Goal: Task Accomplishment & Management: Manage account settings

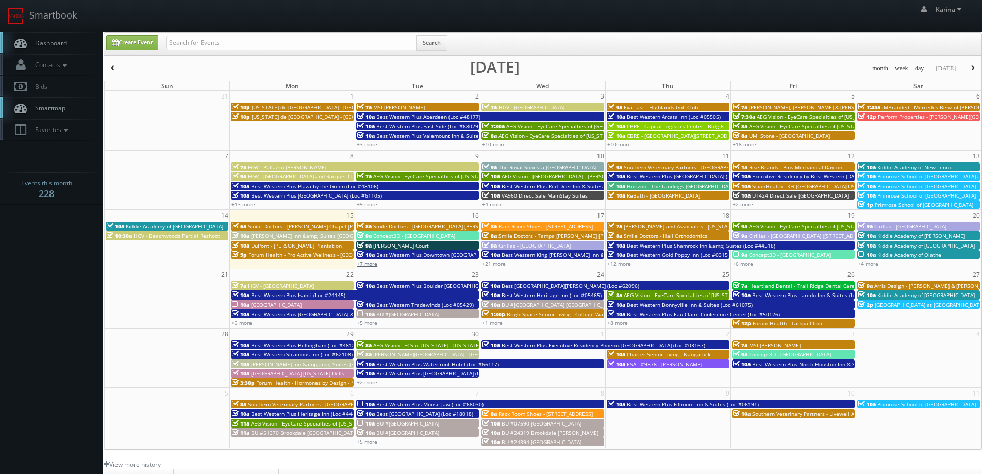
click at [373, 265] on link "+7 more" at bounding box center [367, 263] width 21 height 7
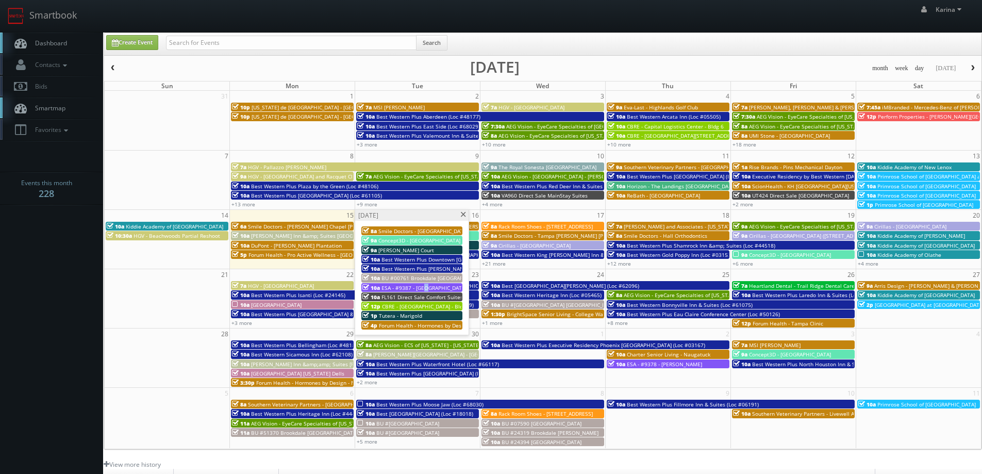
click at [426, 290] on span "ESA - #9387 - [GEOGRAPHIC_DATA] *RESCHEDULING*" at bounding box center [447, 287] width 131 height 7
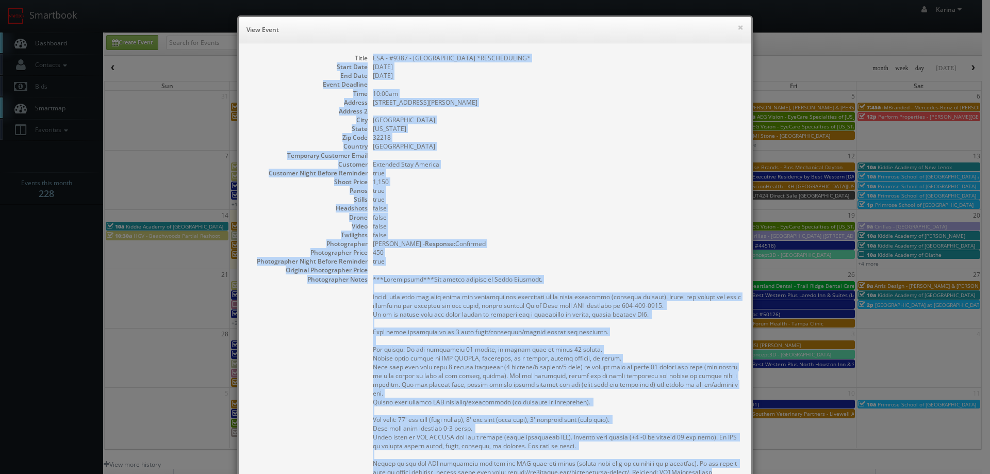
drag, startPoint x: 715, startPoint y: 251, endPoint x: 366, endPoint y: 55, distance: 399.9
click at [366, 55] on dl "Title ESA - #9387 - Jacksonville Airport *RESCHEDULING* Start Date 09/16/2025 E…" at bounding box center [495, 338] width 492 height 569
copy dl "ESA - #9387 - Jacksonville Airport *RESCHEDULING* Start Date 09/16/2025 End Dat…"
drag, startPoint x: 605, startPoint y: 161, endPoint x: 601, endPoint y: 190, distance: 29.2
click at [605, 161] on dd "Extended Stay America" at bounding box center [557, 164] width 368 height 9
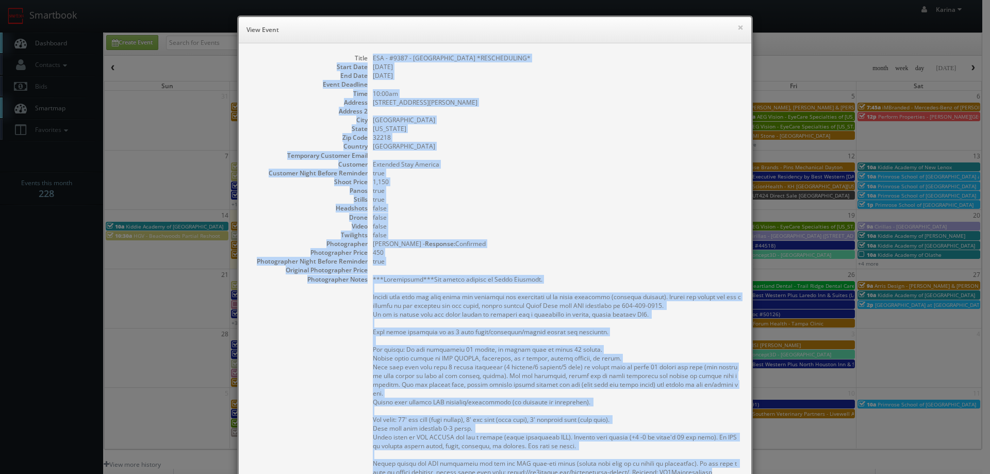
scroll to position [213, 0]
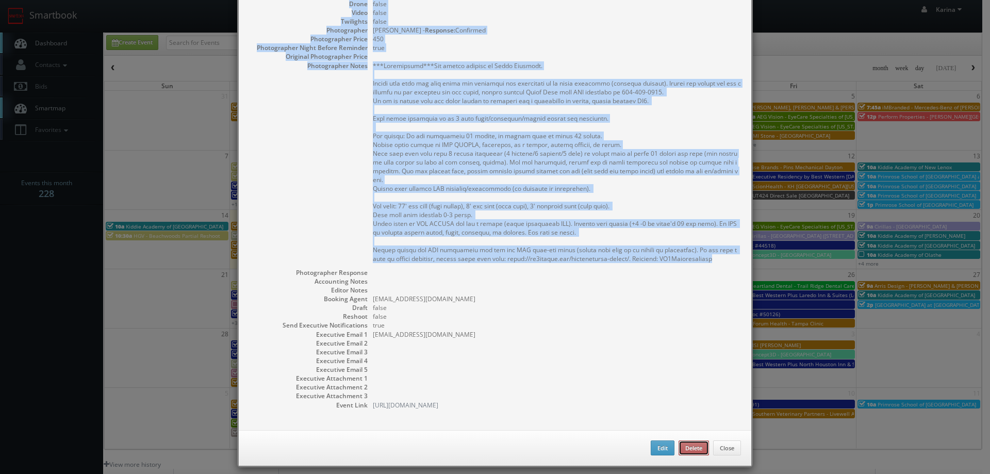
click at [700, 441] on button "Delete" at bounding box center [694, 447] width 30 height 15
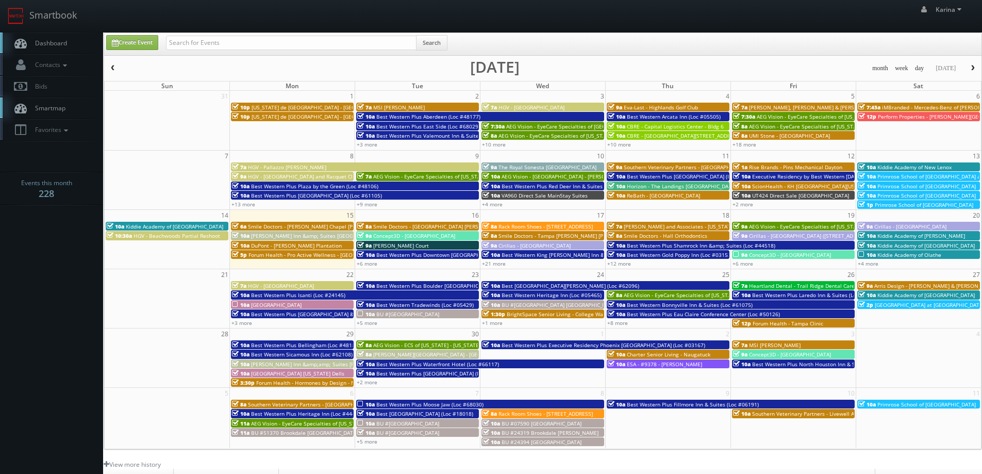
click at [172, 226] on span "Kiddie Academy of [GEOGRAPHIC_DATA]" at bounding box center [174, 226] width 97 height 7
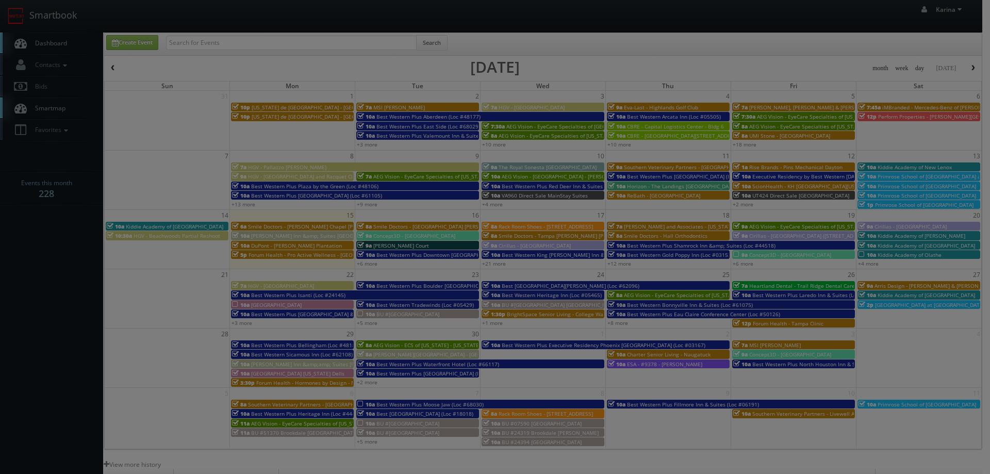
scroll to position [100, 0]
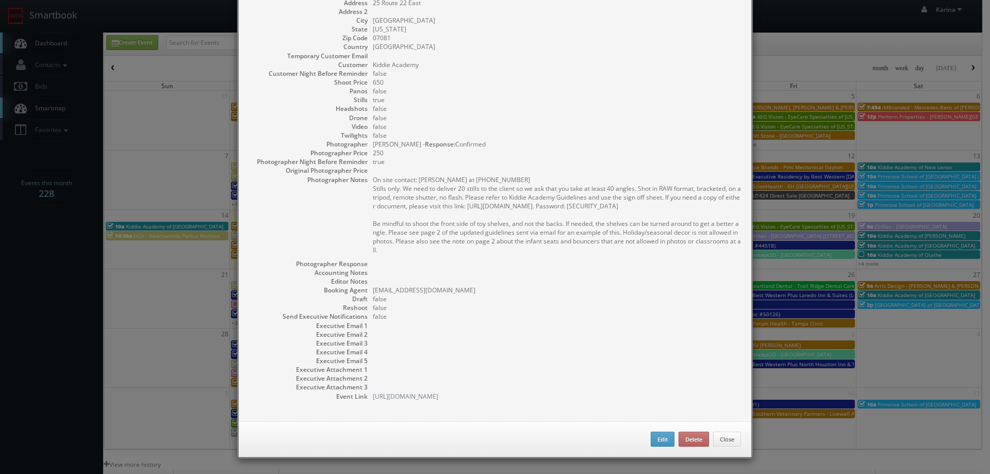
click at [425, 260] on dd at bounding box center [557, 263] width 368 height 9
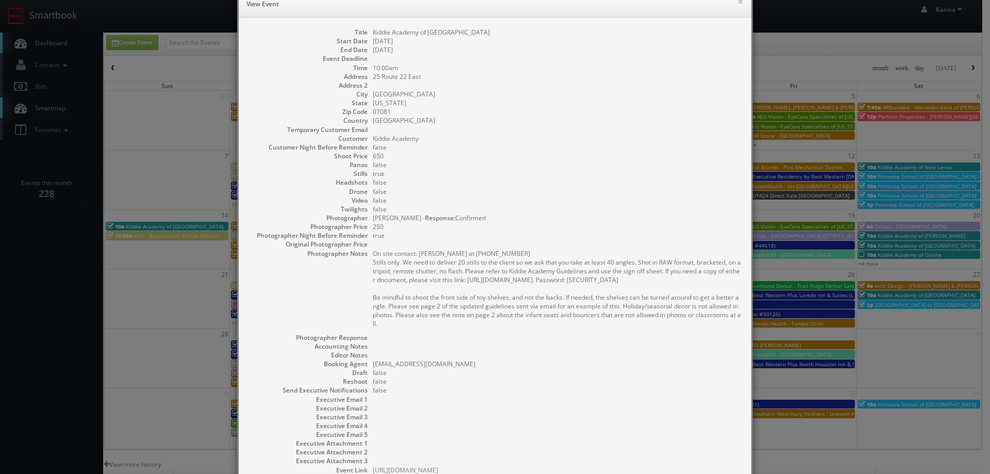
scroll to position [0, 0]
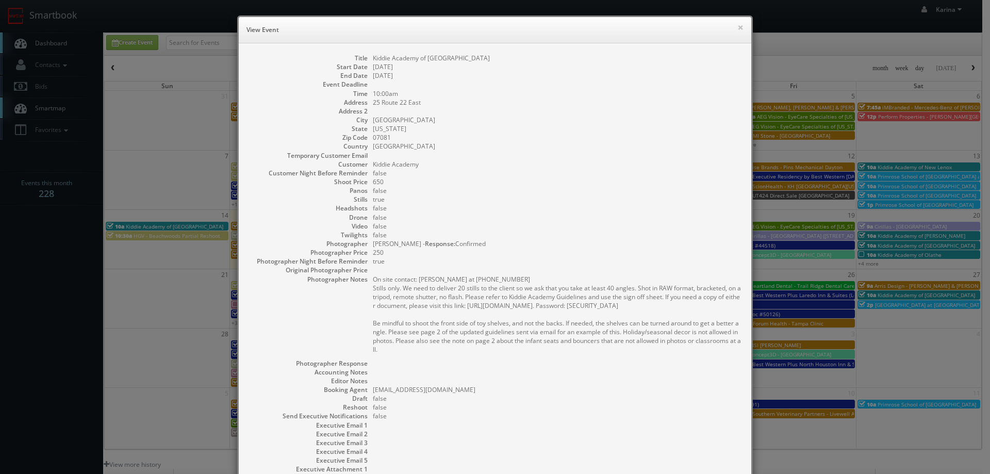
drag, startPoint x: 406, startPoint y: 250, endPoint x: 367, endPoint y: 58, distance: 195.9
click at [367, 58] on dl "Title Kiddie Academy of Springfield Start Date 09/14/2025 End Date 09/14/2025 E…" at bounding box center [495, 277] width 492 height 447
copy dl "Kiddie Academy of Springfield Start Date 09/14/2025 End Date 09/14/2025 Event D…"
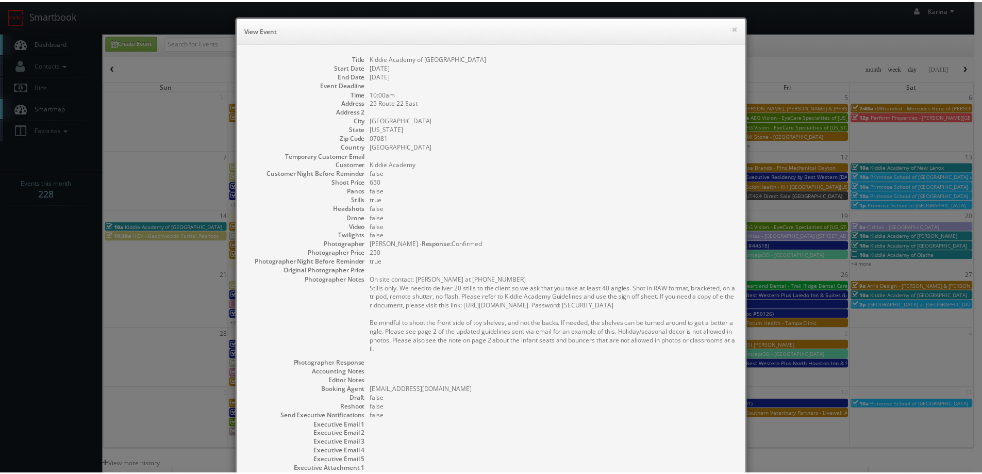
scroll to position [100, 0]
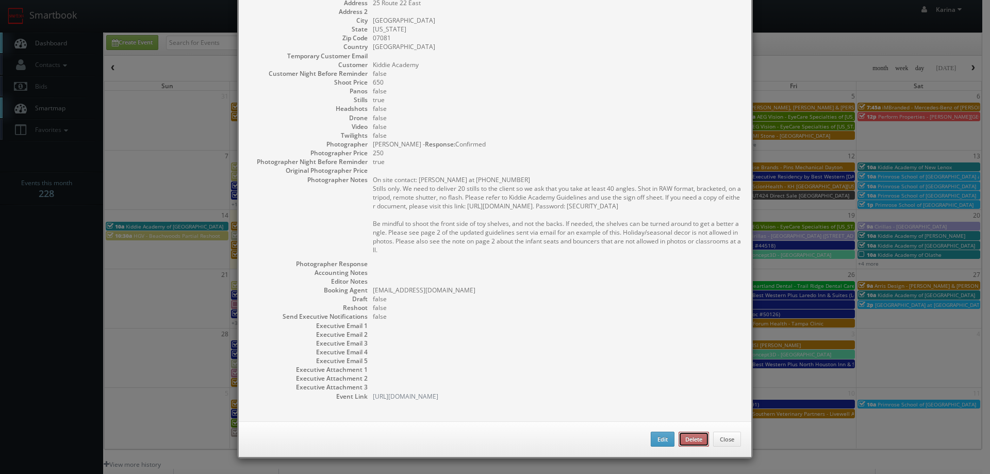
click at [692, 441] on button "Delete" at bounding box center [694, 439] width 30 height 15
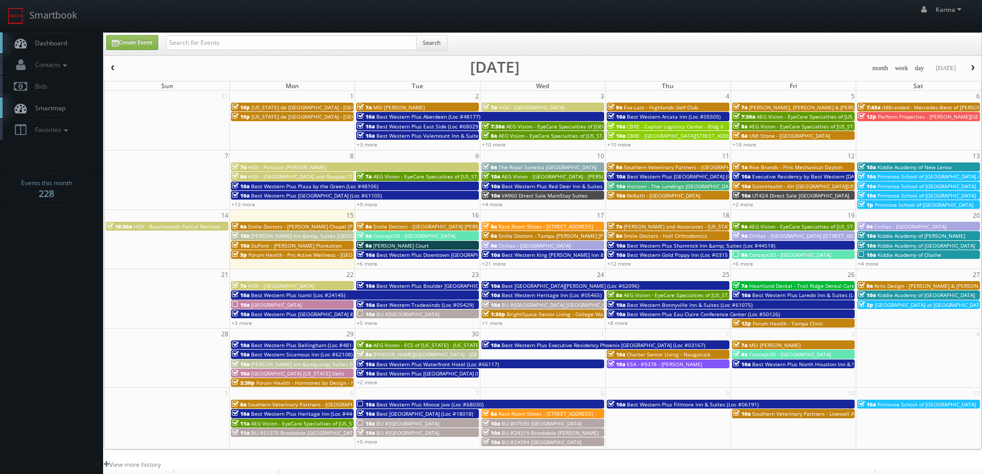
click at [77, 239] on body "Smartbook Toggle Side Navigation Toggle Top Navigation Karina Karina Profile Lo…" at bounding box center [491, 331] width 982 height 662
click at [55, 41] on span "Dashboard" at bounding box center [48, 43] width 37 height 9
click at [294, 227] on span "Smile Doctors - [PERSON_NAME] Chapel [PERSON_NAME] Orthodontic" at bounding box center [334, 226] width 172 height 7
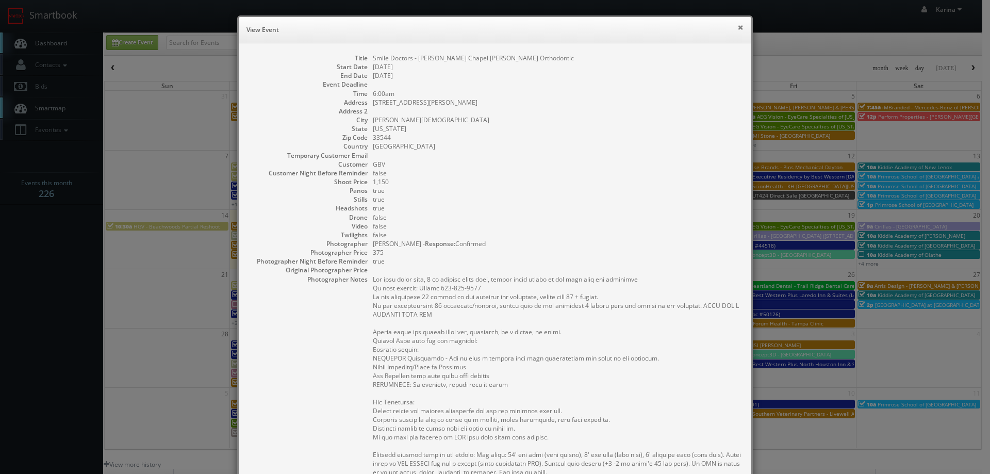
click at [737, 28] on button "×" at bounding box center [740, 27] width 6 height 7
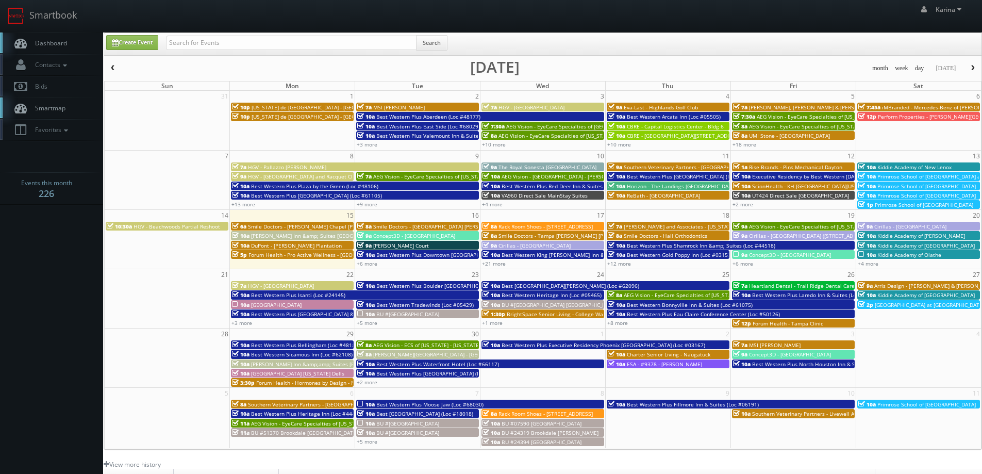
click at [65, 41] on span "Dashboard" at bounding box center [48, 43] width 37 height 9
click at [58, 298] on body "Smartbook Toggle Side Navigation Toggle Top Navigation Karina Karina Profile Lo…" at bounding box center [491, 331] width 982 height 662
click at [369, 263] on link "+6 more" at bounding box center [367, 263] width 21 height 7
click at [510, 254] on span "Best Western King [PERSON_NAME] Inn & Suites (Loc #62106)" at bounding box center [578, 254] width 153 height 7
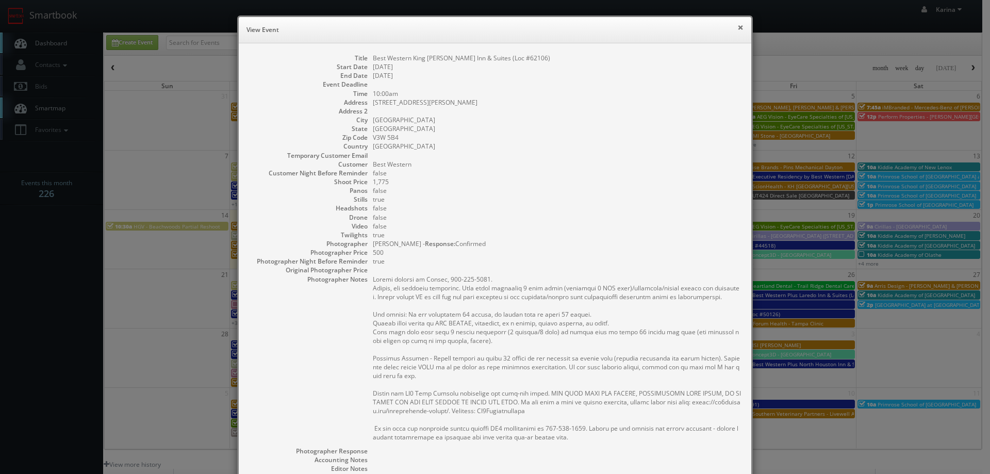
click at [737, 28] on button "×" at bounding box center [740, 27] width 6 height 7
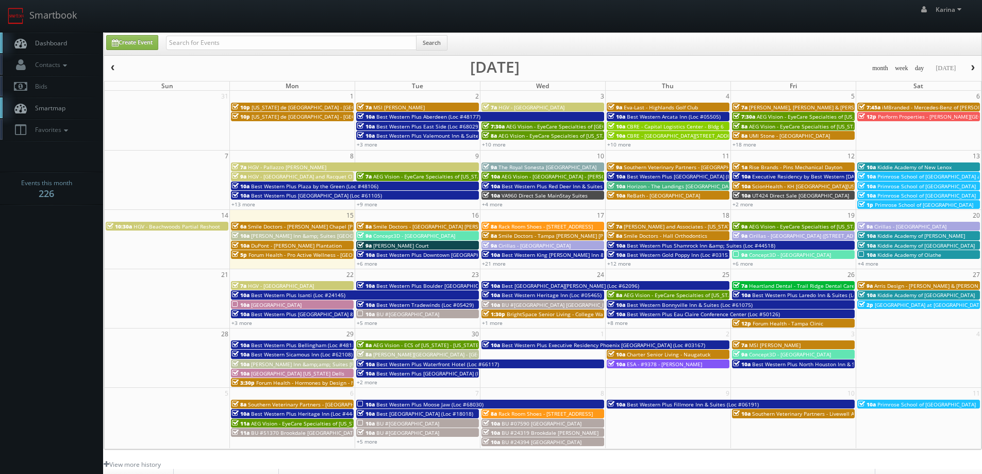
click at [287, 227] on span "Smile Doctors - [PERSON_NAME] Chapel [PERSON_NAME] Orthodontic" at bounding box center [334, 226] width 172 height 7
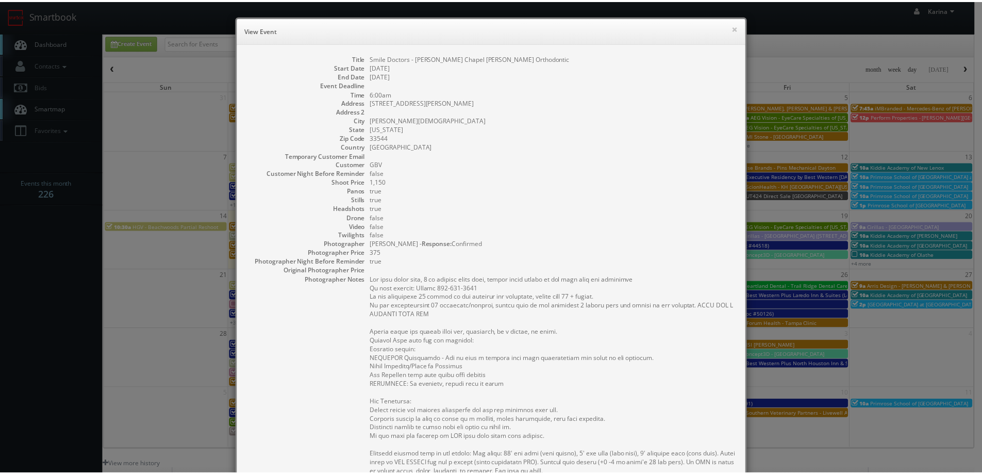
scroll to position [206, 0]
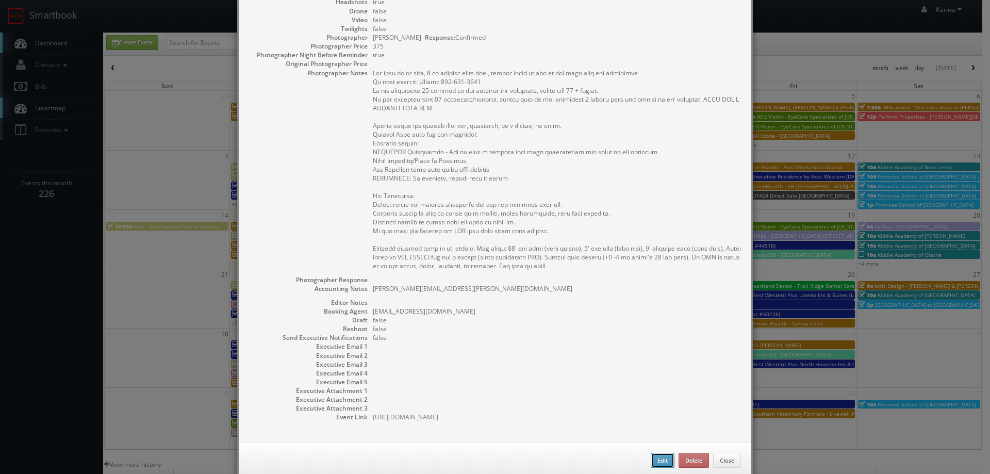
click at [655, 459] on button "Edit" at bounding box center [663, 460] width 24 height 15
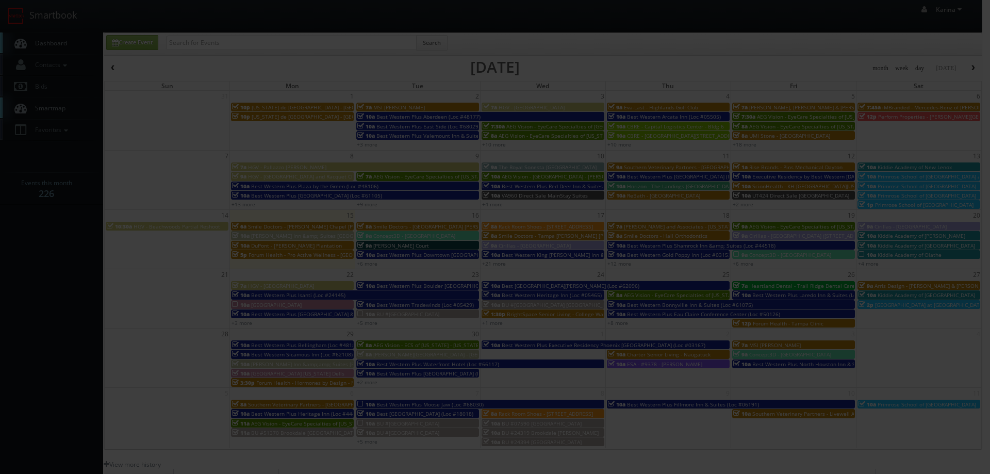
type input "Smile Doctors - [PERSON_NAME] Chapel [PERSON_NAME] Orthodontic"
type input "2370 Bruce B Downs Blvd Ste 100"
type input "Wesley Chapel"
select select "[US_STATE]"
type input "33544"
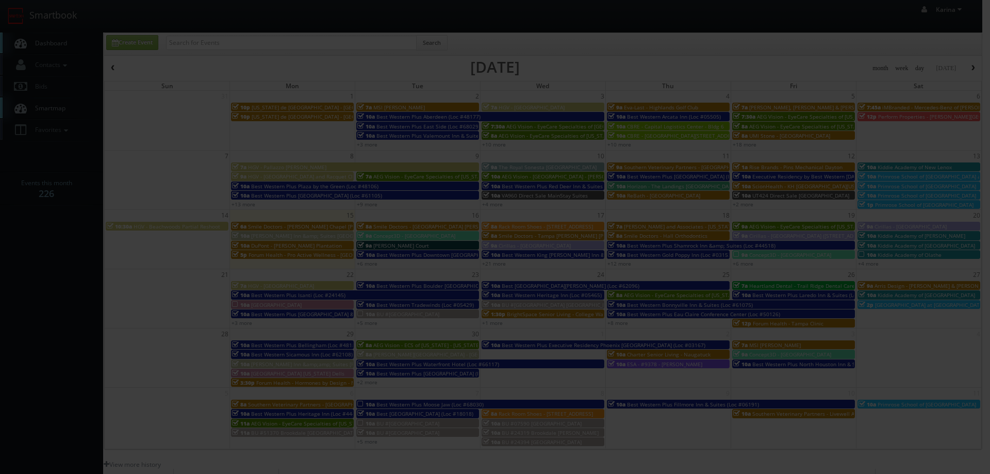
type input "1,150"
checkbox input "true"
type textarea "Ashwin.Harish@smiledoctors.com"
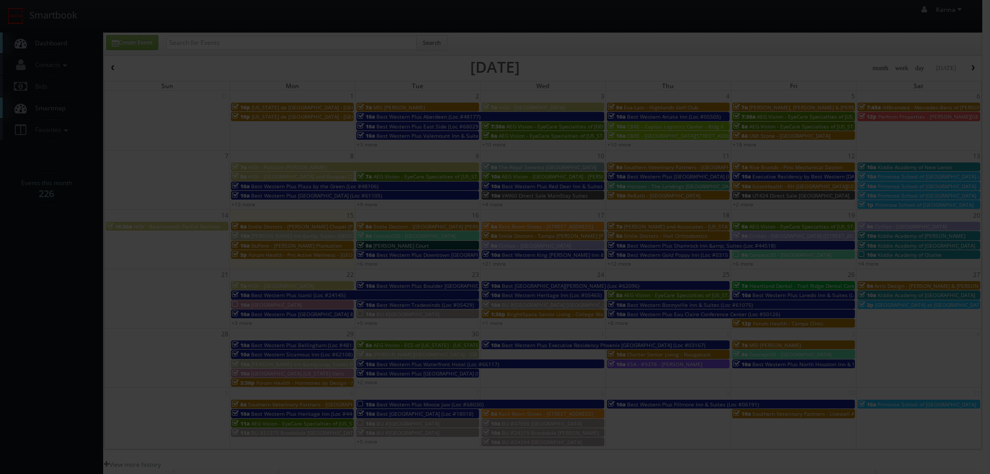
type input "09/15/2025"
type input "6:00am"
checkbox input "true"
type textarea "One site visit only, 6 am updated start time, please bring lights if you have t…"
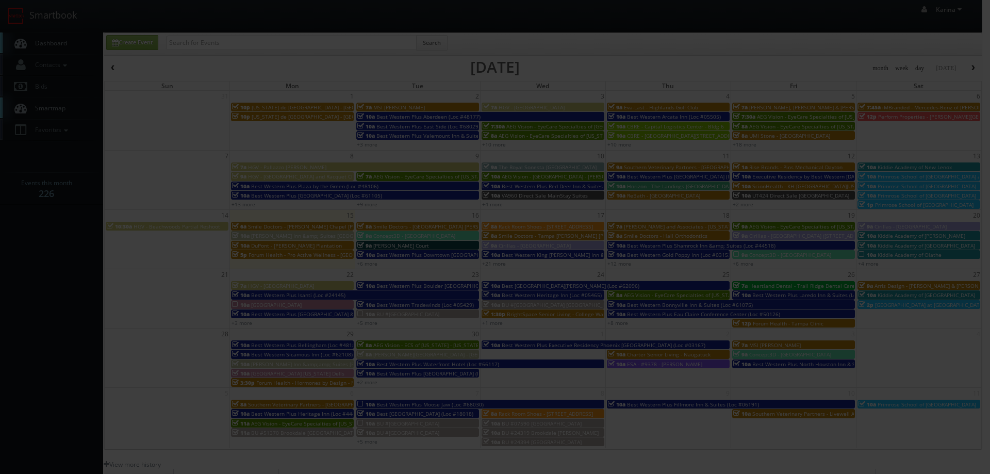
type input "1,150"
type input "375"
select select "fake72@mg.cs3calendar.com"
select select "mikeyshafer0414@gmail.com"
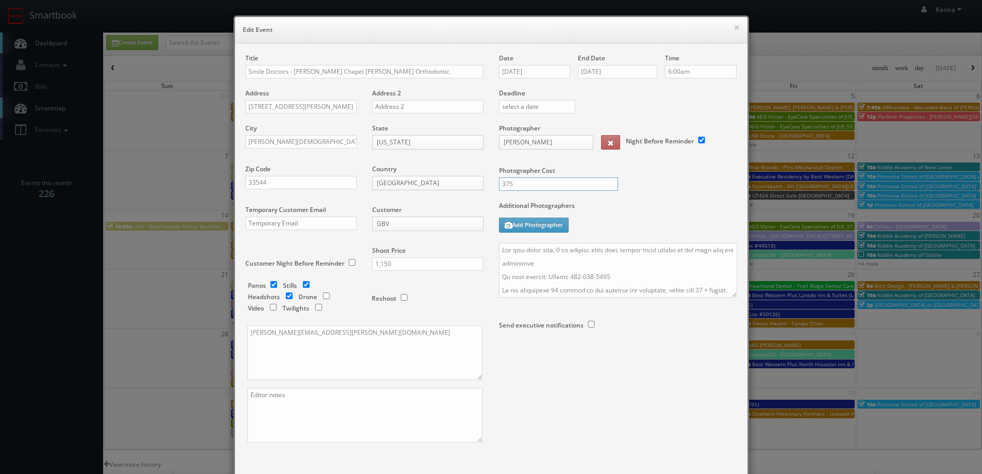
drag, startPoint x: 483, startPoint y: 178, endPoint x: 462, endPoint y: 184, distance: 21.3
click at [463, 184] on div "Title Smile Doctors - Wesley Chapel Farina Orthodontic Address 2370 Bruce B Dow…" at bounding box center [491, 257] width 507 height 407
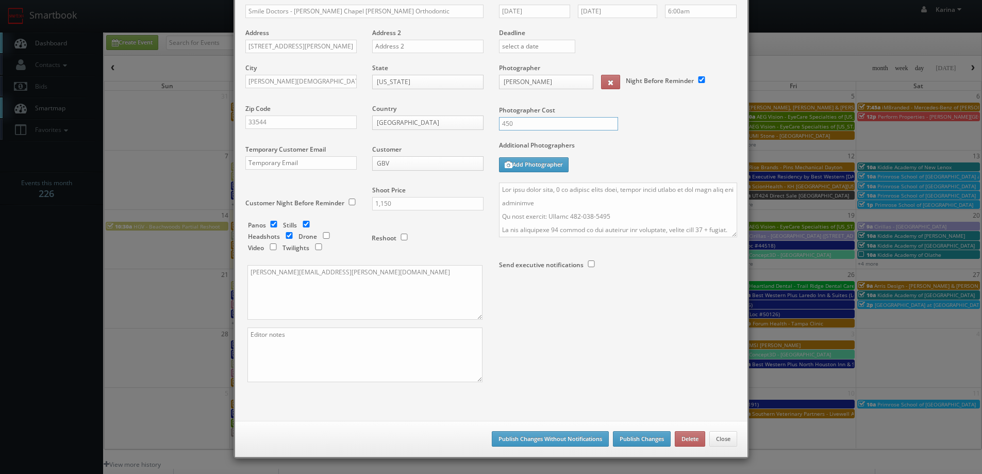
type input "450"
click at [633, 440] on button "Publish Changes" at bounding box center [642, 438] width 58 height 15
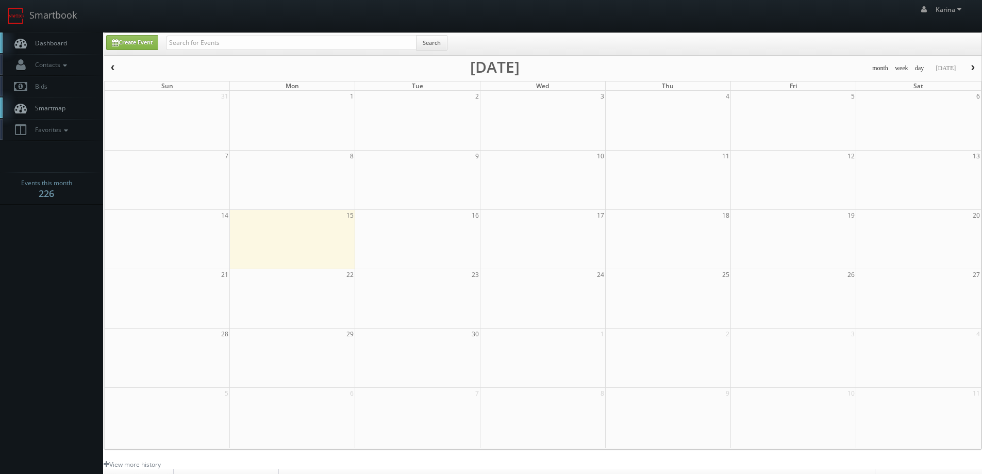
click at [57, 45] on span "Dashboard" at bounding box center [48, 43] width 37 height 9
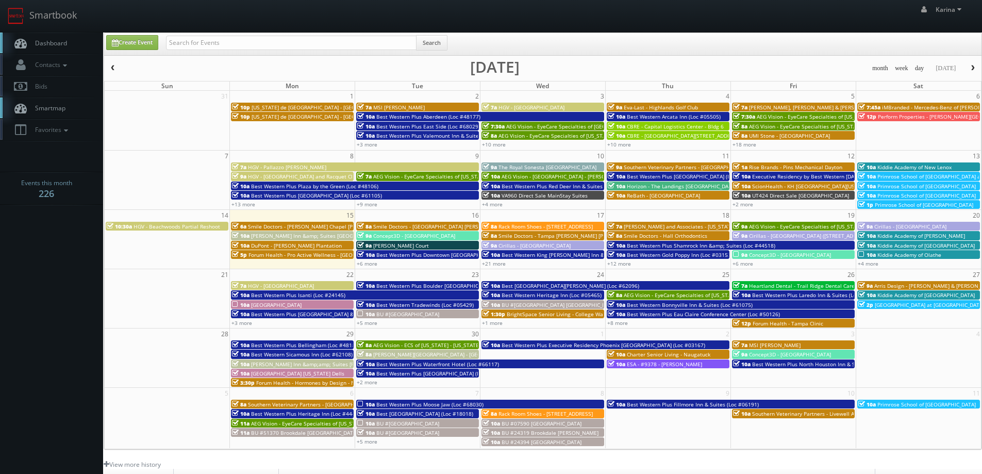
click at [56, 39] on span "Dashboard" at bounding box center [48, 43] width 37 height 9
click at [50, 36] on link "Dashboard" at bounding box center [51, 42] width 103 height 21
click at [60, 253] on body "Smartbook Toggle Side Navigation Toggle Top Navigation [PERSON_NAME] [PERSON_NA…" at bounding box center [491, 331] width 982 height 662
click at [50, 45] on span "Dashboard" at bounding box center [48, 43] width 37 height 9
click at [29, 302] on body "Smartbook Toggle Side Navigation Toggle Top Navigation Karina Karina Profile Lo…" at bounding box center [491, 331] width 982 height 662
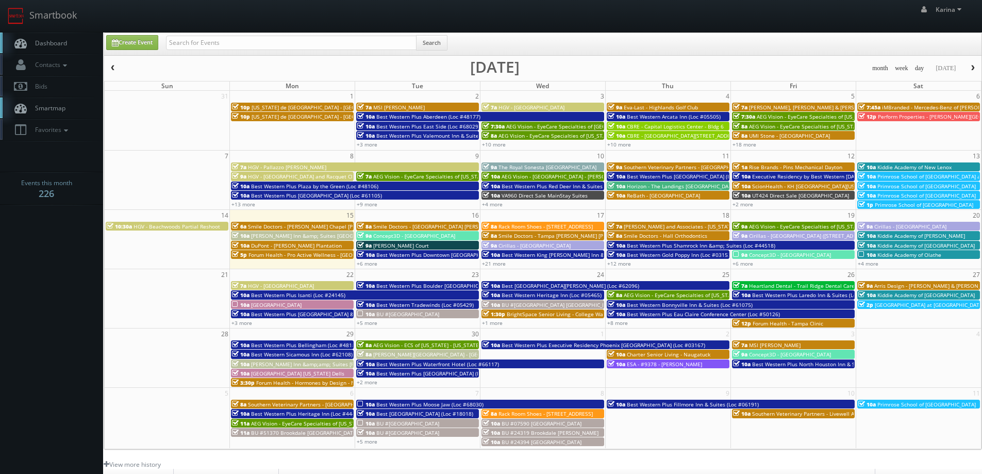
click at [53, 38] on link "Dashboard" at bounding box center [51, 42] width 103 height 21
click at [65, 37] on link "Dashboard" at bounding box center [51, 42] width 103 height 21
click at [302, 237] on span "[PERSON_NAME] Inn &amp; Suites [GEOGRAPHIC_DATA]" at bounding box center [319, 235] width 137 height 7
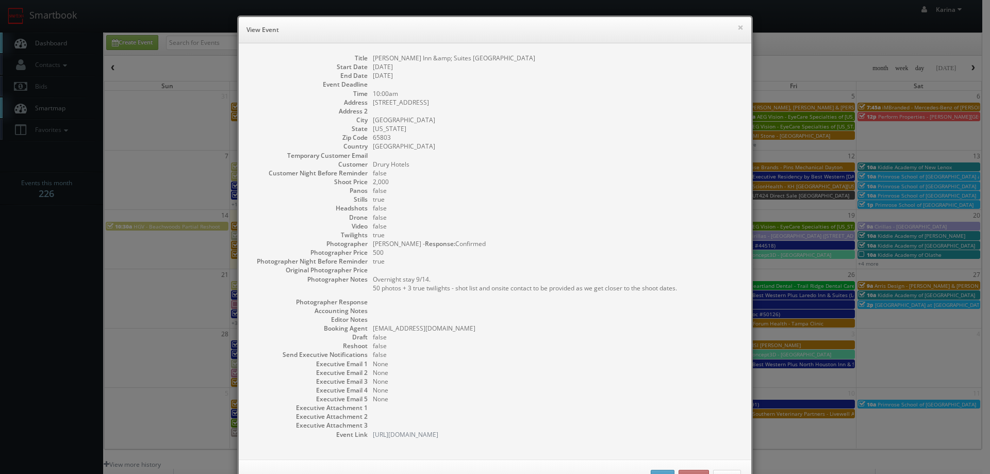
click at [134, 295] on div "× View Event Title Drury Inn &amp; Suites Springfield Start Date 09/15/2025 End…" at bounding box center [495, 237] width 990 height 474
click at [68, 183] on div "× View Event Title Drury Inn &amp; Suites Springfield Start Date 09/15/2025 End…" at bounding box center [495, 237] width 990 height 474
click at [136, 318] on div "× View Event Title Drury Inn &amp; Suites Springfield Start Date 09/15/2025 End…" at bounding box center [495, 237] width 990 height 474
click at [731, 27] on h6 "View Event" at bounding box center [494, 30] width 497 height 10
click at [737, 25] on button "×" at bounding box center [740, 27] width 6 height 7
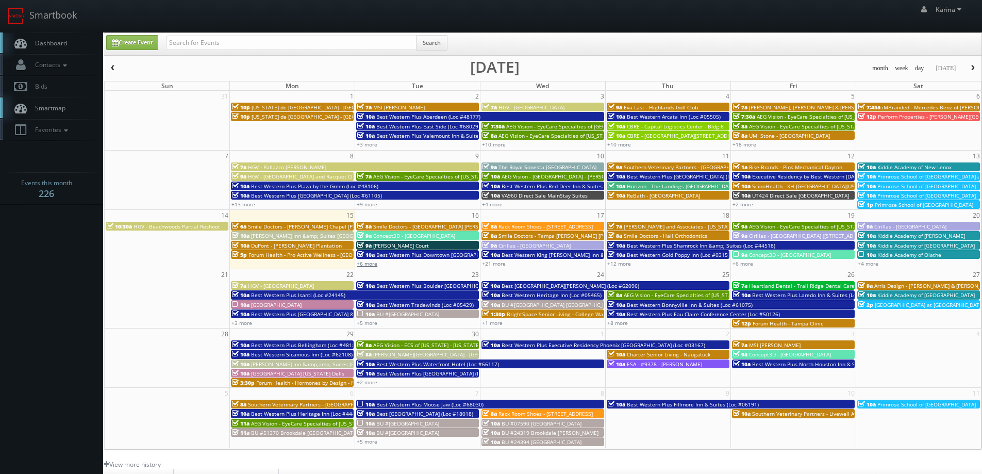
click at [370, 262] on link "+6 more" at bounding box center [367, 263] width 21 height 7
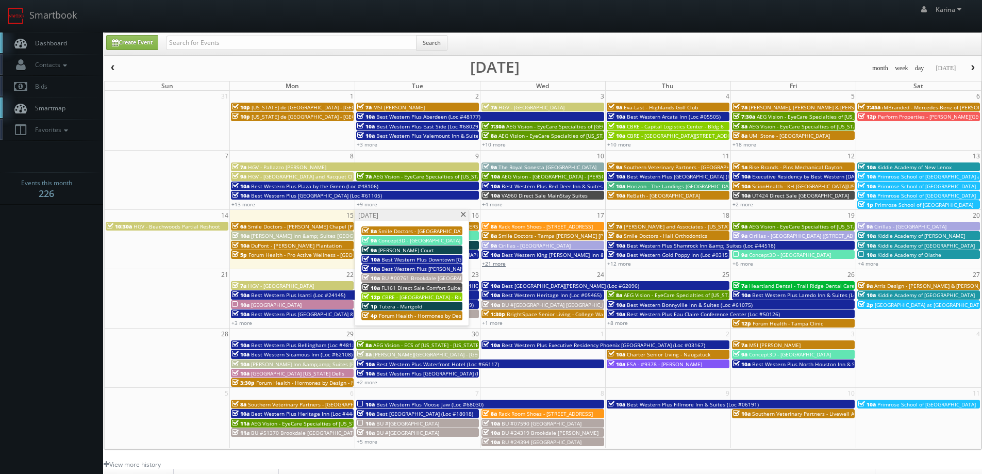
click at [496, 261] on link "+21 more" at bounding box center [494, 263] width 24 height 7
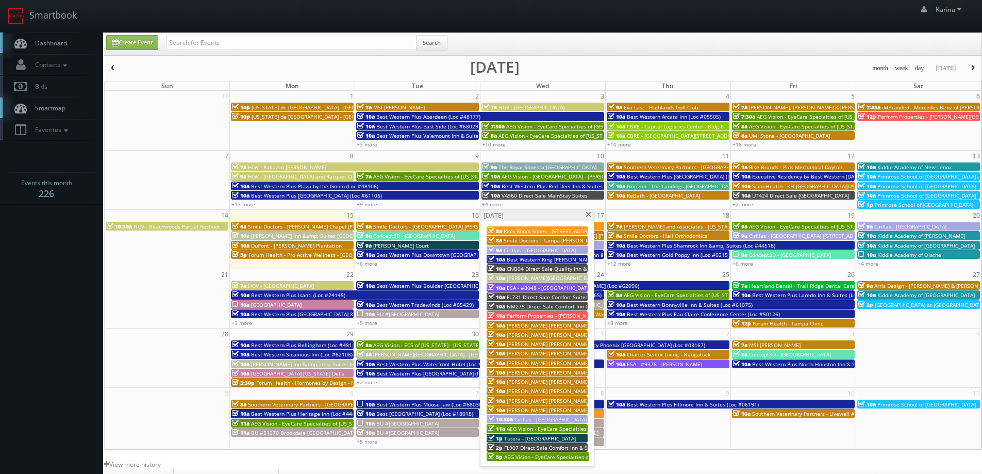
click at [564, 279] on span "[PERSON_NAME][GEOGRAPHIC_DATA]" at bounding box center [552, 277] width 91 height 7
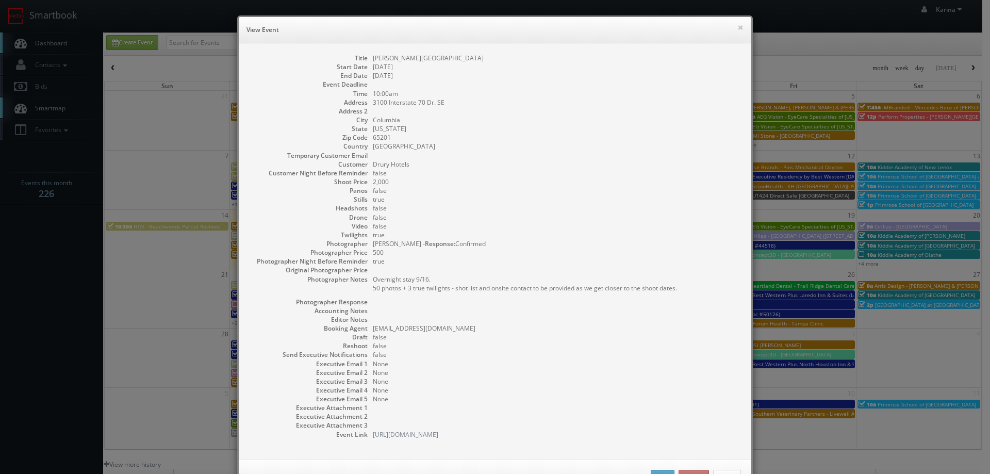
click at [146, 262] on div "× View Event Title Drury Plaza Hotel Columbia East Start Date 09/17/2025 End Da…" at bounding box center [495, 237] width 990 height 474
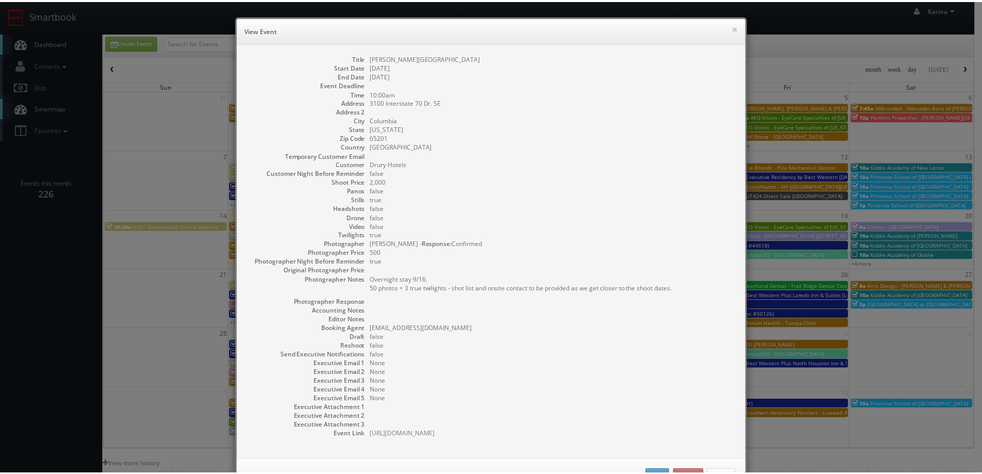
scroll to position [38, 0]
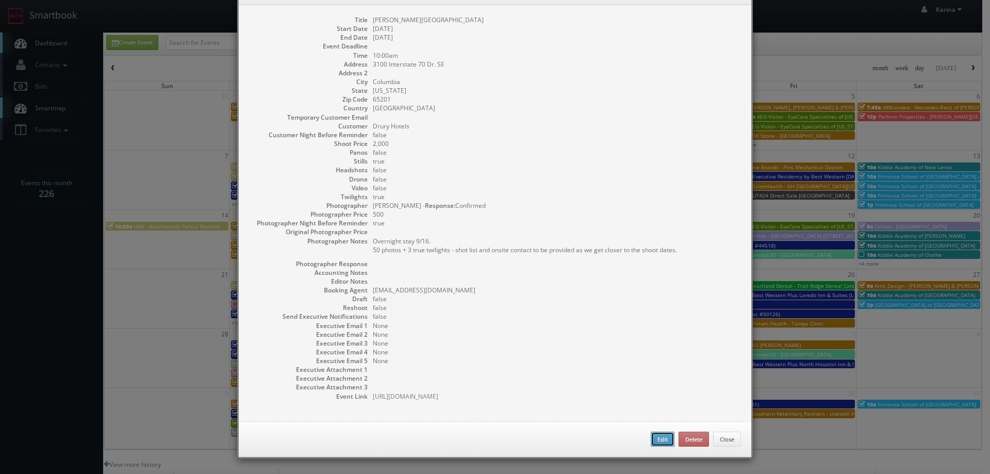
click at [656, 439] on button "Edit" at bounding box center [663, 439] width 24 height 15
type input "[PERSON_NAME][GEOGRAPHIC_DATA]"
type input "3100 Interstate 70 Dr. SE"
type input "Columbia"
type input "65201"
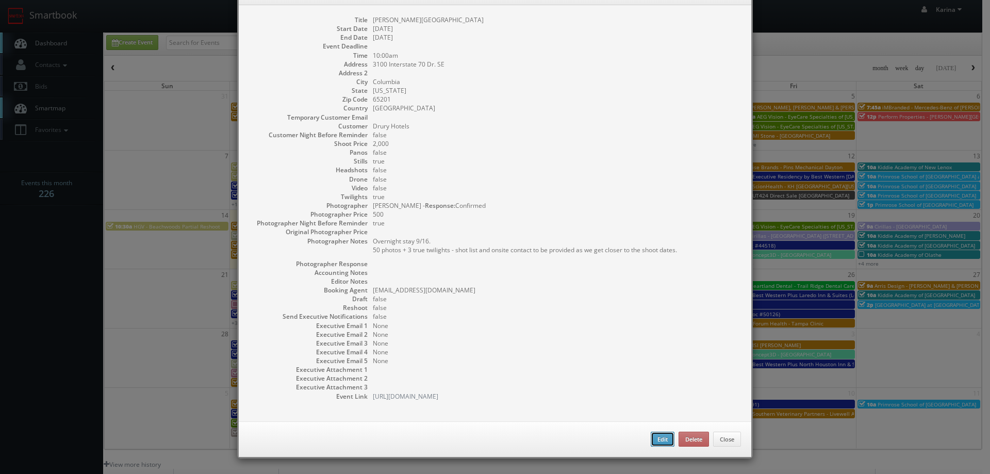
type input "2,000"
checkbox input "true"
type input "09/17/2025"
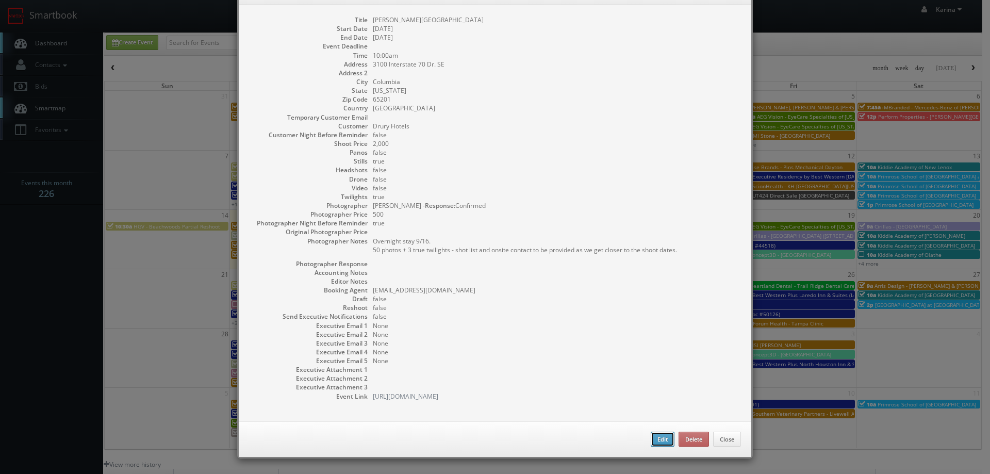
type input "10:00am"
checkbox input "true"
type textarea "Overnight stay 9/16. 50 photos + 3 true twilights - shot list and onsite contac…"
select select "[US_STATE]"
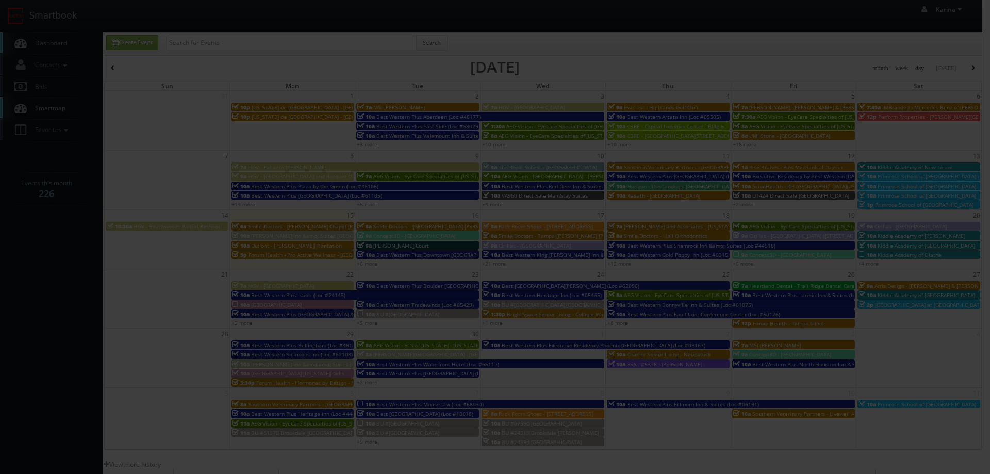
type input "2,000"
type input "500"
select select "cs3design360_+3234ddd333331222225252523541@mg.cs3calendar.com"
select select "mfarbin@gmail.com"
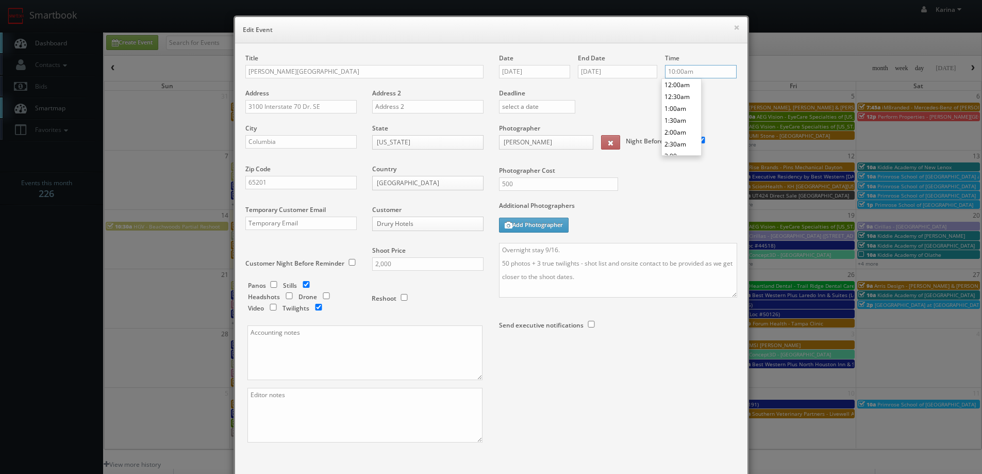
click at [683, 72] on input "10:00am" at bounding box center [701, 71] width 72 height 13
type input "8:00am"
click at [668, 92] on li "8:00am" at bounding box center [681, 91] width 39 height 12
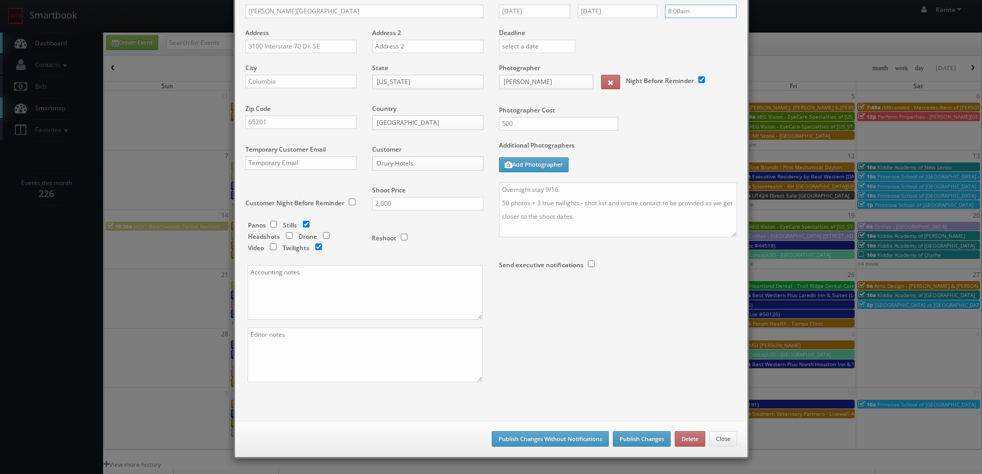
scroll to position [52, 0]
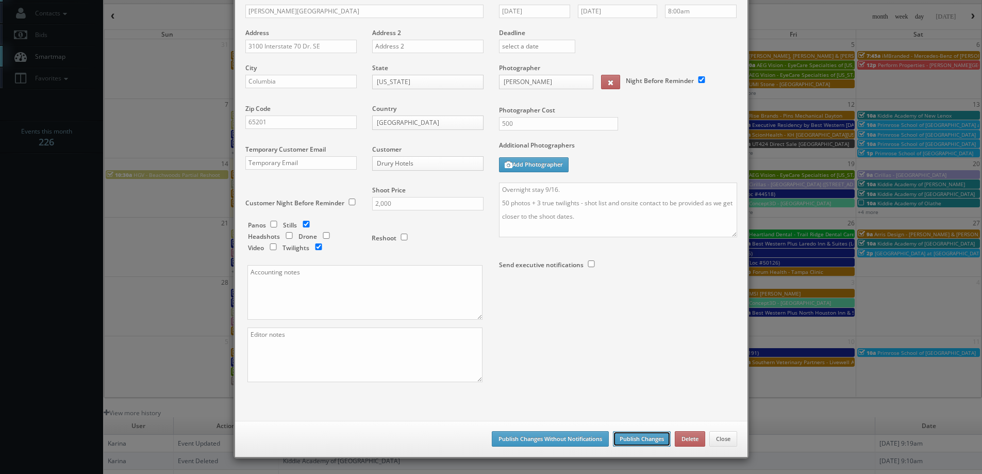
click at [659, 437] on button "Publish Changes" at bounding box center [642, 438] width 58 height 15
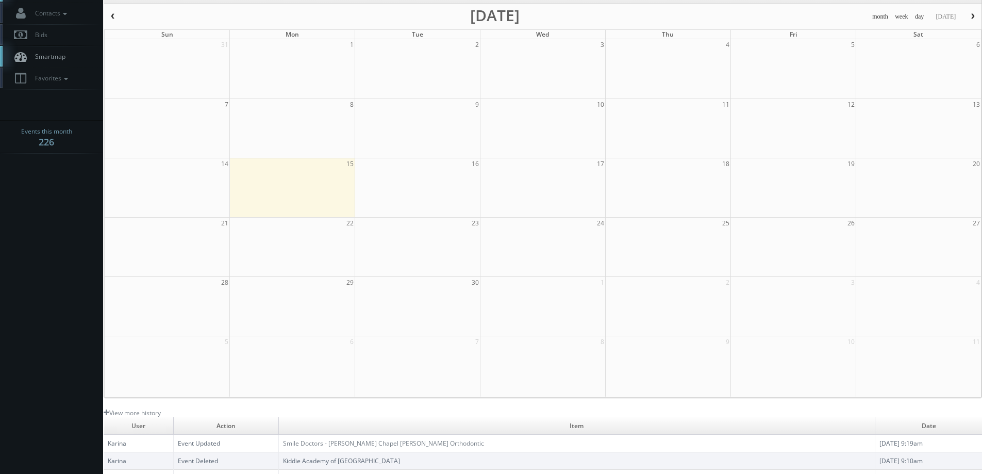
scroll to position [0, 0]
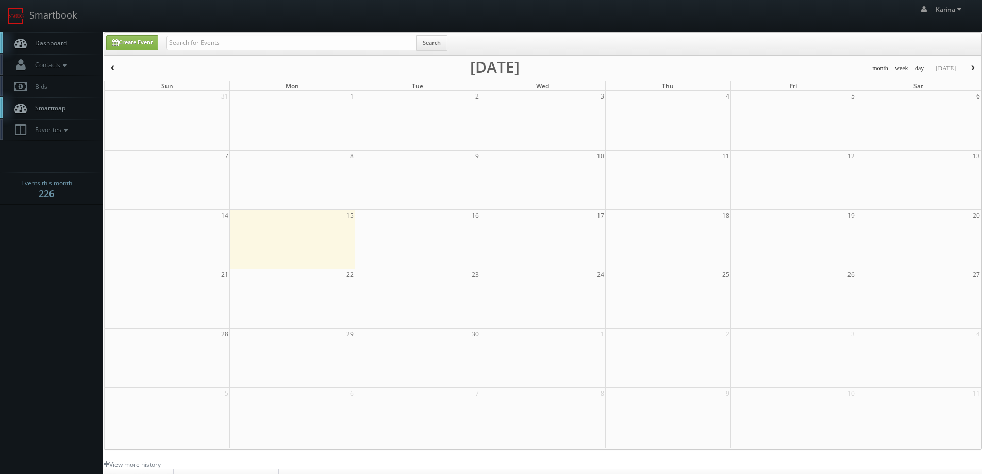
click at [64, 43] on span "Dashboard" at bounding box center [48, 43] width 37 height 9
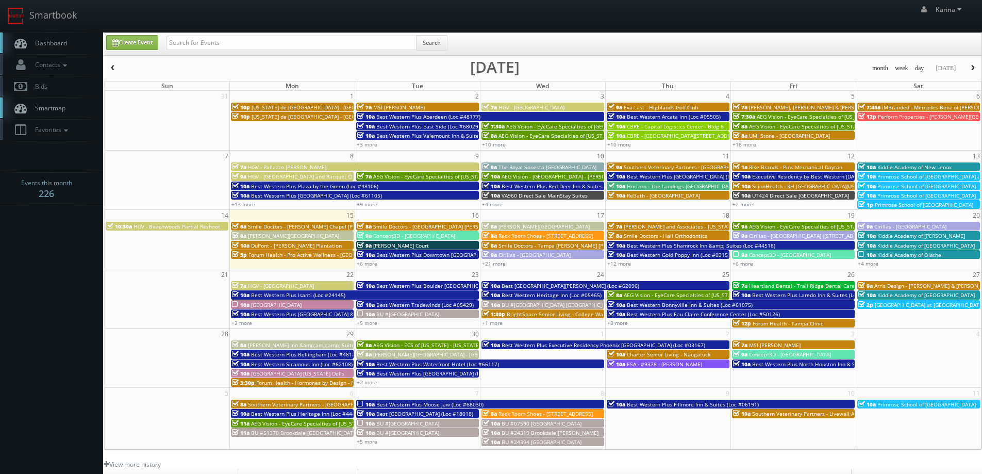
click at [77, 44] on link "Dashboard" at bounding box center [51, 42] width 103 height 21
click at [54, 31] on link "Smartbook" at bounding box center [42, 16] width 85 height 32
click at [56, 38] on link "Dashboard" at bounding box center [51, 42] width 103 height 21
click at [46, 289] on body "Smartbook Toggle Side Navigation Toggle Top Navigation [PERSON_NAME] [PERSON_NA…" at bounding box center [491, 331] width 982 height 662
click at [44, 41] on span "Dashboard" at bounding box center [48, 43] width 37 height 9
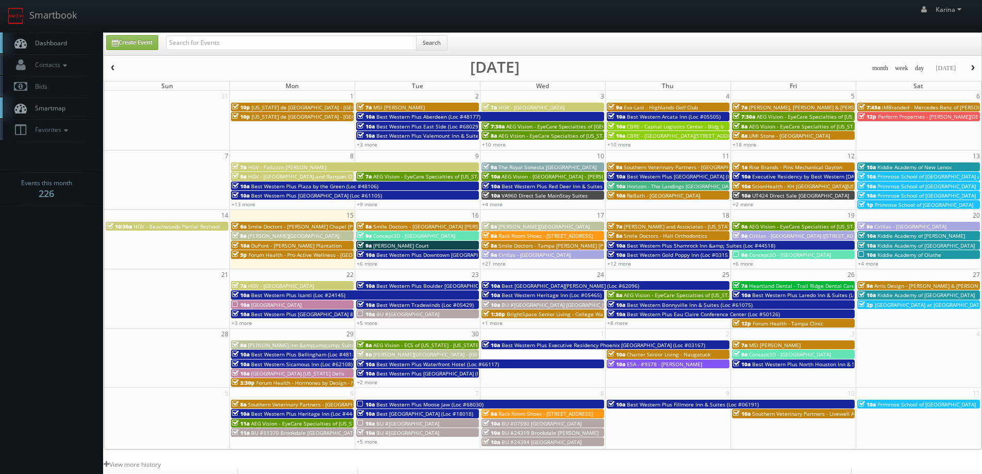
click at [59, 46] on span "Dashboard" at bounding box center [48, 43] width 37 height 9
click at [74, 241] on body "Smartbook Toggle Side Navigation Toggle Top Navigation [PERSON_NAME] [PERSON_NA…" at bounding box center [491, 331] width 982 height 662
click at [878, 251] on span "Kiddie Academy of Olathe" at bounding box center [910, 254] width 64 height 7
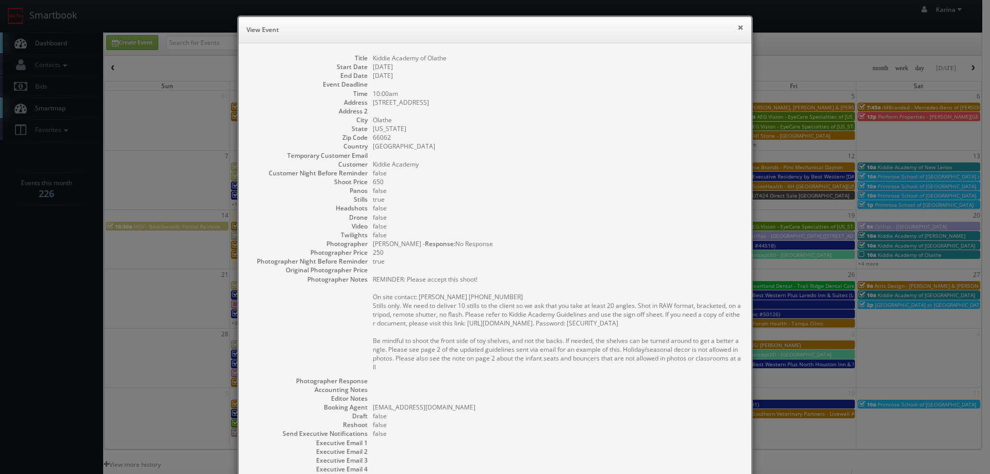
click at [739, 24] on button "×" at bounding box center [740, 27] width 6 height 7
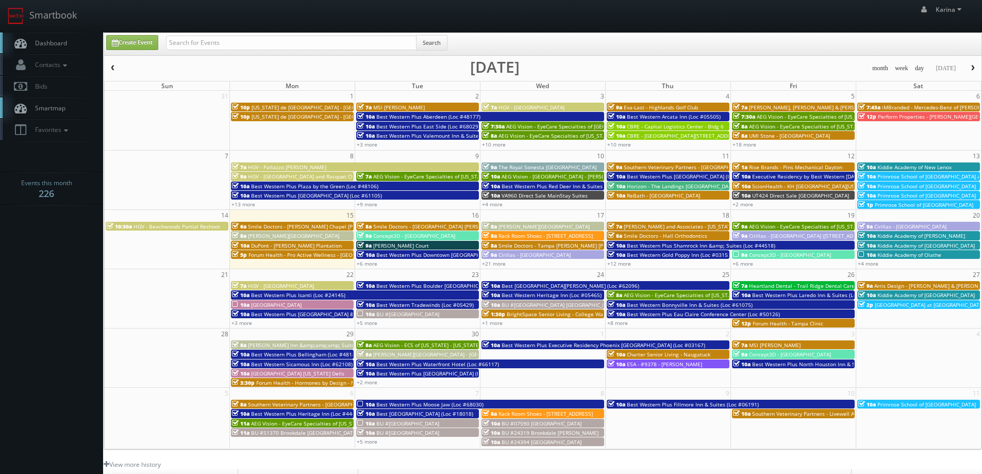
click at [75, 257] on body "Smartbook Toggle Side Navigation Toggle Top Navigation Karina Karina Profile Lo…" at bounding box center [491, 331] width 982 height 662
click at [55, 44] on span "Dashboard" at bounding box center [48, 43] width 37 height 9
click at [376, 263] on link "+6 more" at bounding box center [367, 263] width 21 height 7
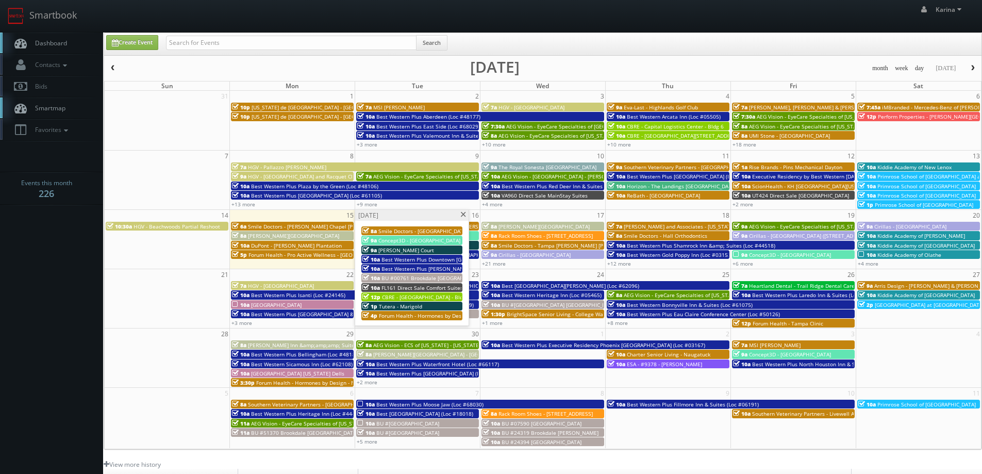
click at [460, 216] on span at bounding box center [463, 215] width 7 height 6
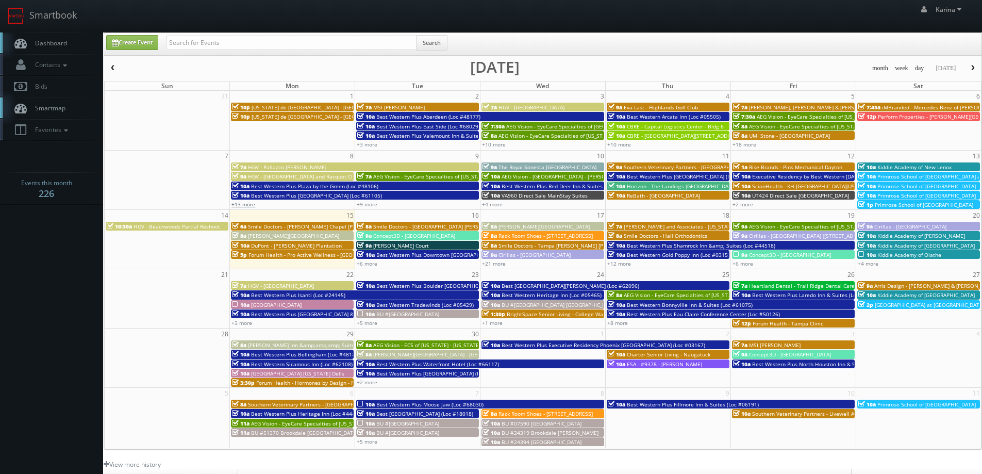
click at [242, 203] on link "+13 more" at bounding box center [244, 204] width 24 height 7
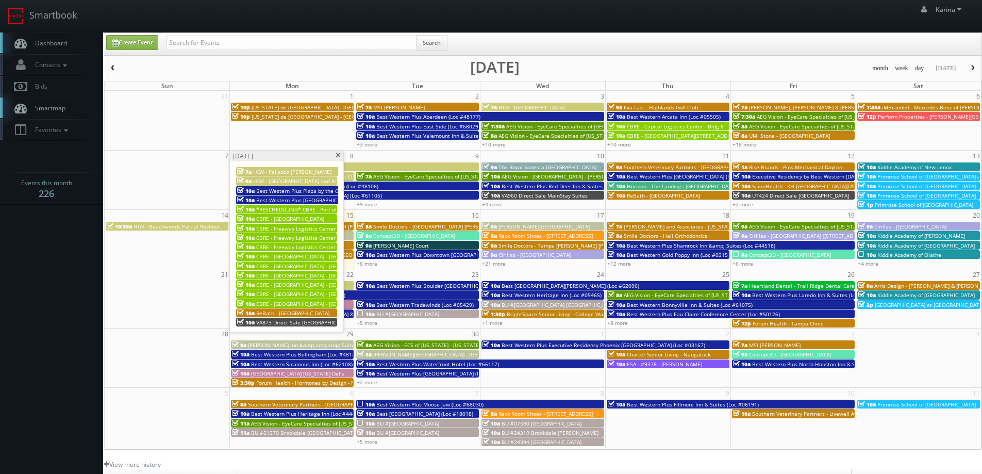
click at [338, 157] on span at bounding box center [338, 156] width 7 height 6
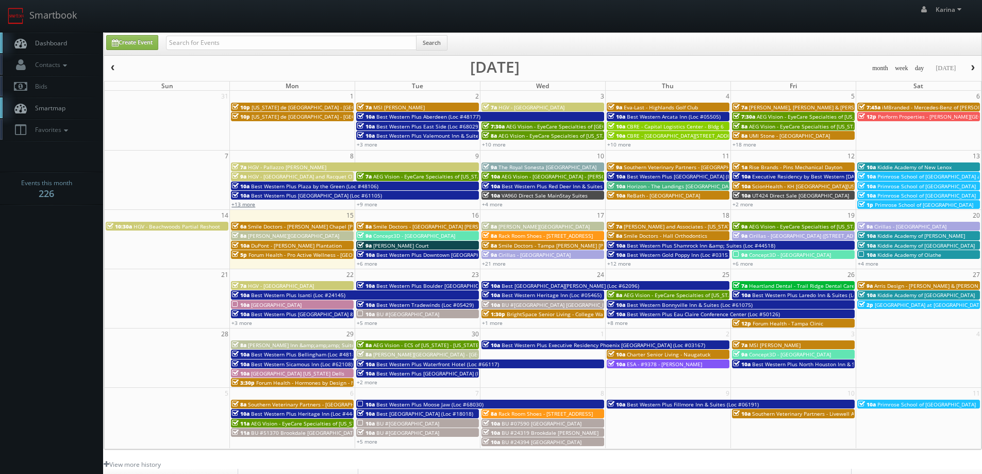
click at [251, 205] on link "+13 more" at bounding box center [244, 204] width 24 height 7
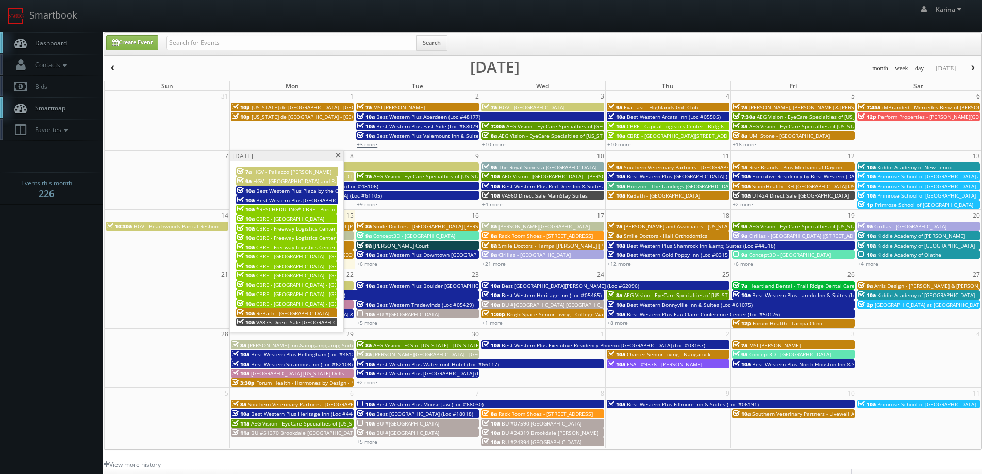
click at [374, 144] on link "+3 more" at bounding box center [367, 144] width 21 height 7
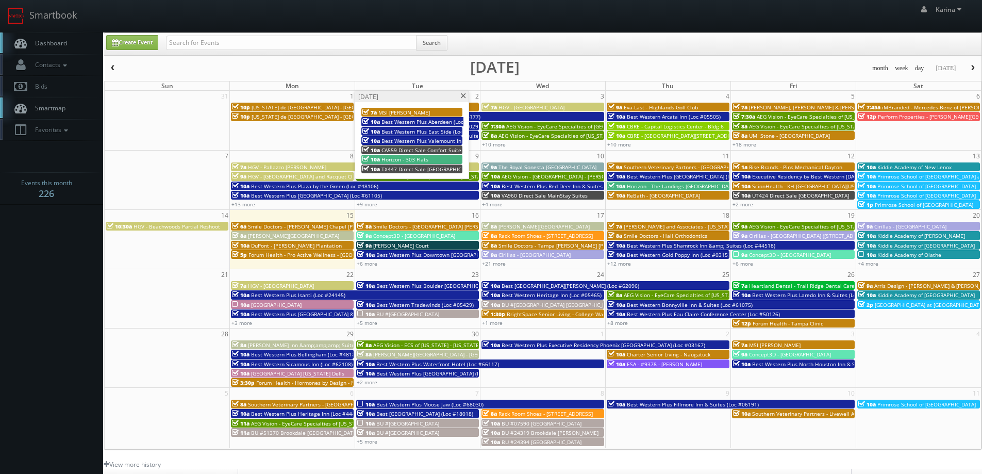
click at [402, 151] on span "CA559 Direct Sale Comfort Suites [GEOGRAPHIC_DATA]" at bounding box center [449, 149] width 135 height 7
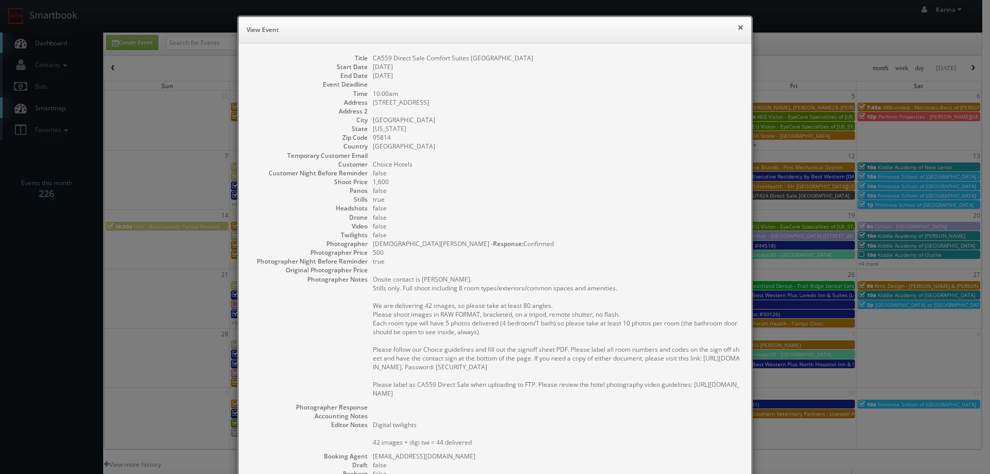
click at [738, 28] on button "×" at bounding box center [740, 27] width 6 height 7
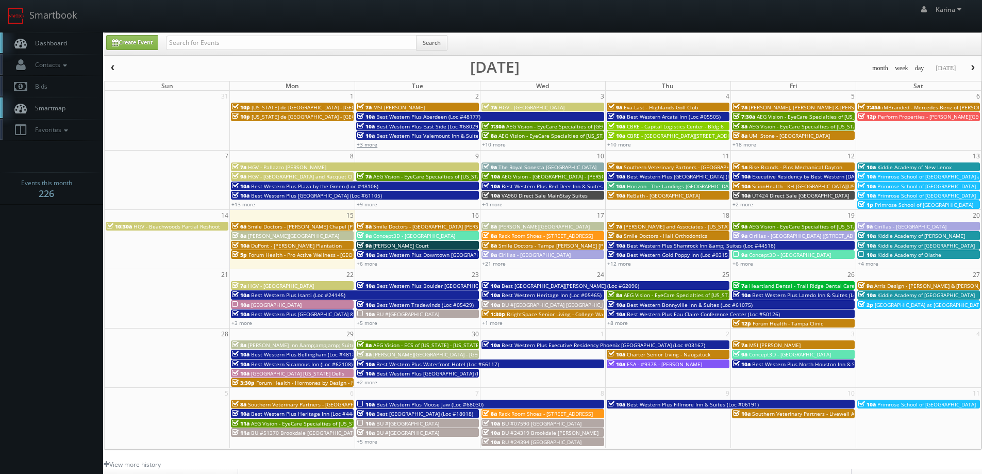
click at [370, 142] on link "+3 more" at bounding box center [367, 144] width 21 height 7
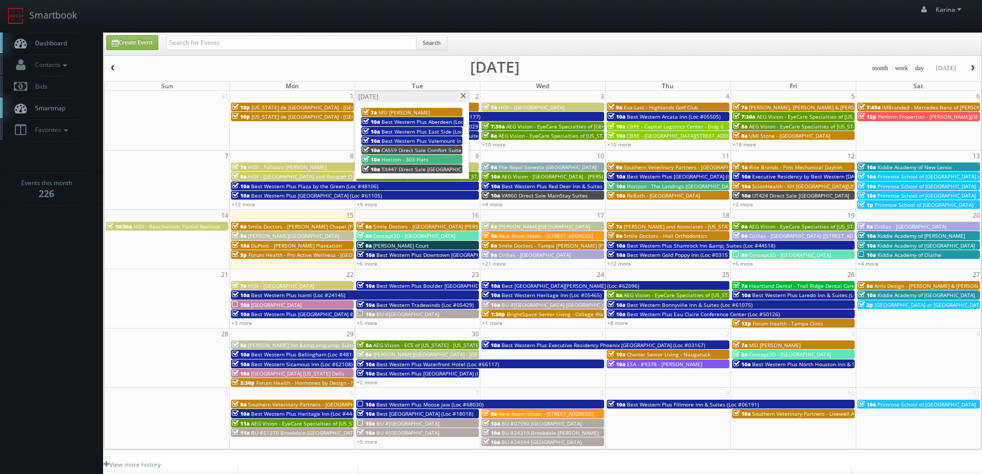
click at [402, 172] on span "TX447 Direct Sale [GEOGRAPHIC_DATA] Near [GEOGRAPHIC_DATA]" at bounding box center [463, 169] width 162 height 7
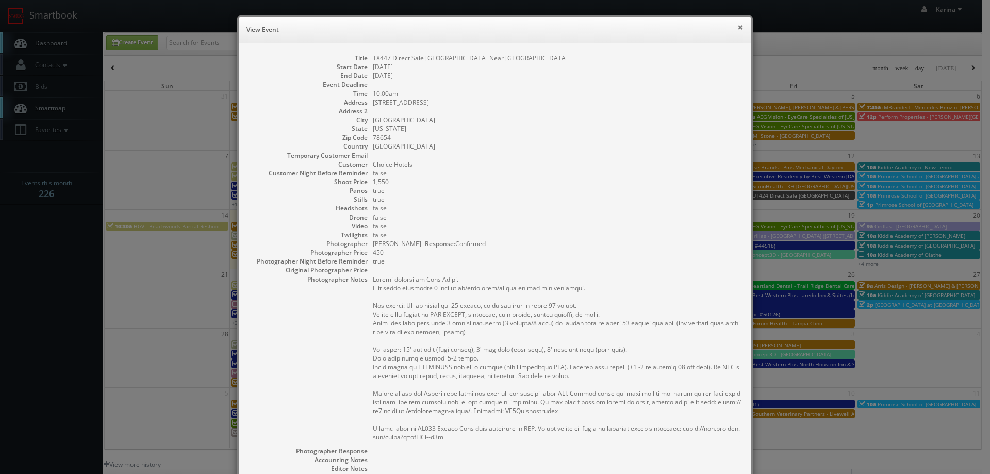
click at [737, 27] on button "×" at bounding box center [740, 27] width 6 height 7
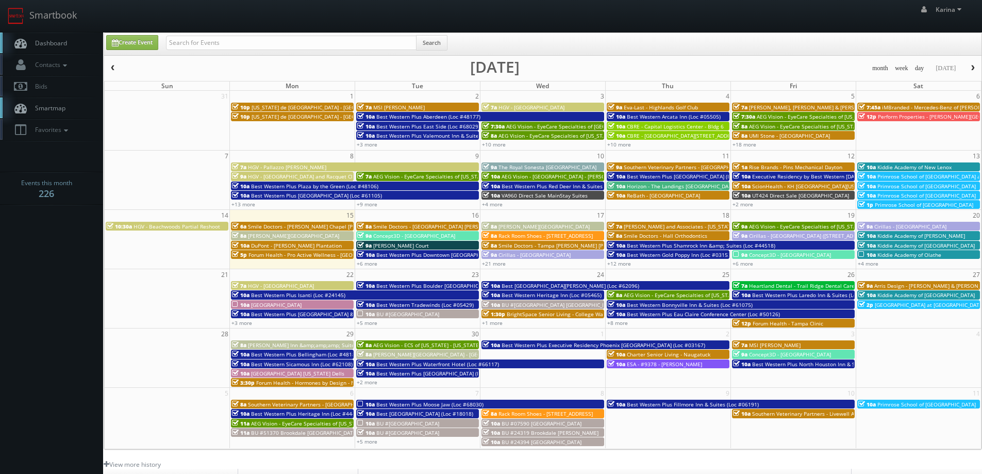
click at [56, 257] on body "Smartbook Toggle Side Navigation Toggle Top Navigation Karina Karina Profile Lo…" at bounding box center [491, 331] width 982 height 662
click at [55, 45] on span "Dashboard" at bounding box center [48, 43] width 37 height 9
drag, startPoint x: 83, startPoint y: 290, endPoint x: 88, endPoint y: 286, distance: 6.6
click at [83, 289] on body "Smartbook Toggle Side Navigation Toggle Top Navigation [PERSON_NAME] [PERSON_NA…" at bounding box center [491, 331] width 982 height 662
click at [58, 42] on span "Dashboard" at bounding box center [48, 43] width 37 height 9
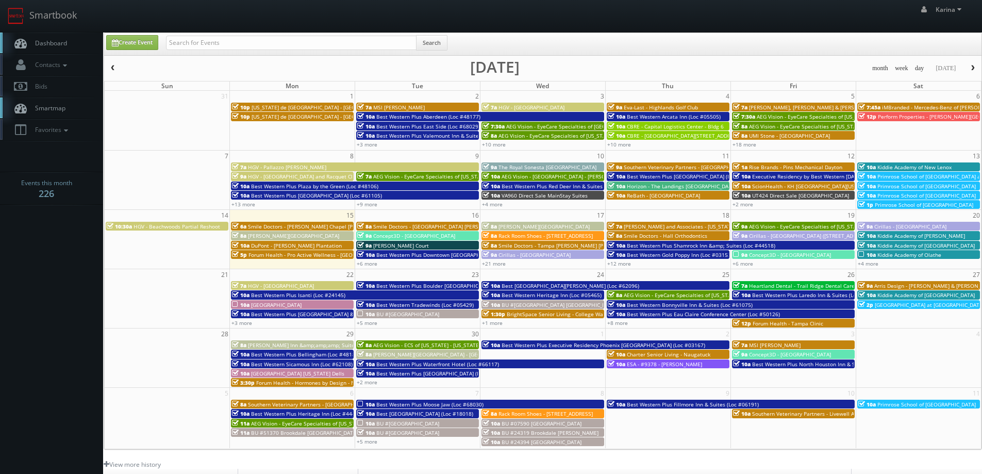
click at [57, 41] on span "Dashboard" at bounding box center [48, 43] width 37 height 9
click at [232, 46] on input "text" at bounding box center [291, 43] width 251 height 14
type input "[PERSON_NAME]"
click at [433, 44] on button "Search" at bounding box center [431, 42] width 31 height 15
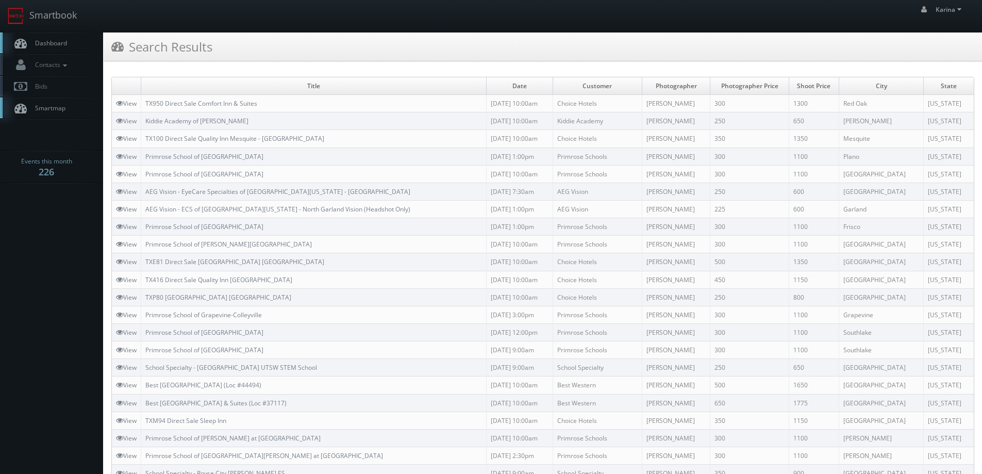
click at [37, 39] on span "Dashboard" at bounding box center [48, 43] width 37 height 9
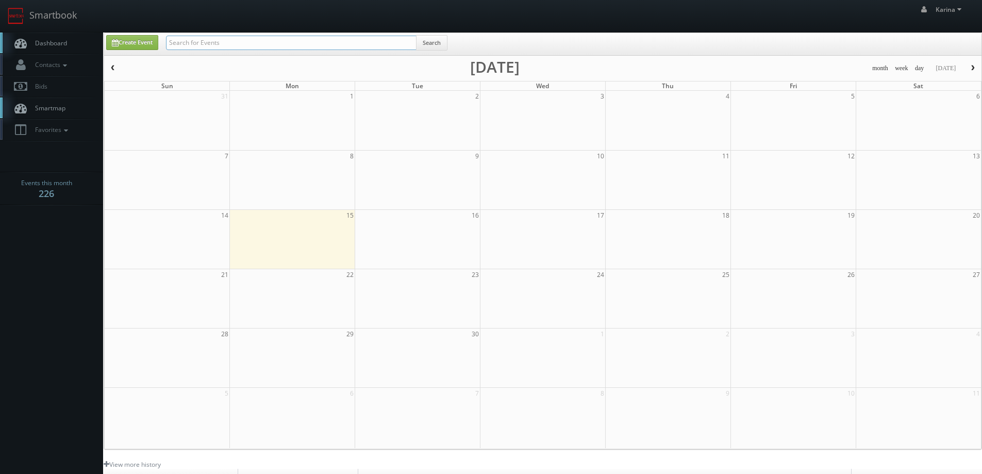
click at [182, 43] on input "text" at bounding box center [291, 43] width 251 height 14
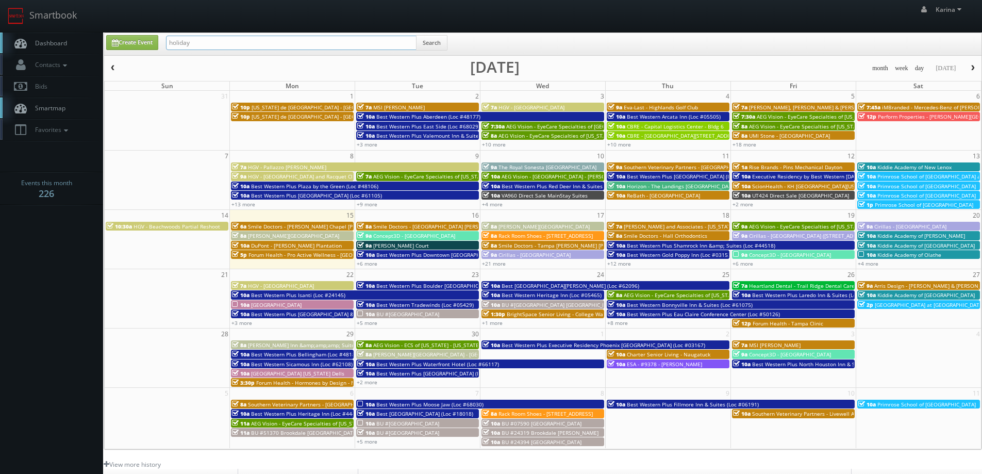
type input "holiday"
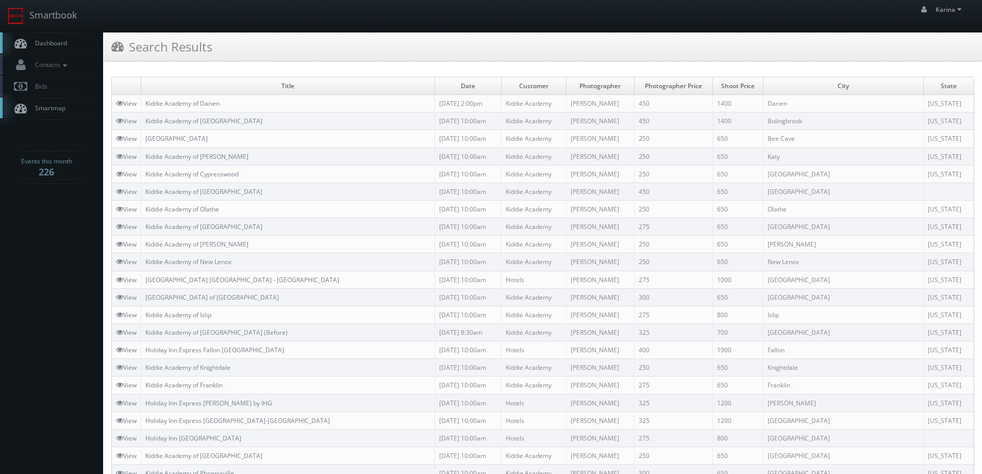
click at [46, 43] on span "Dashboard" at bounding box center [48, 43] width 37 height 9
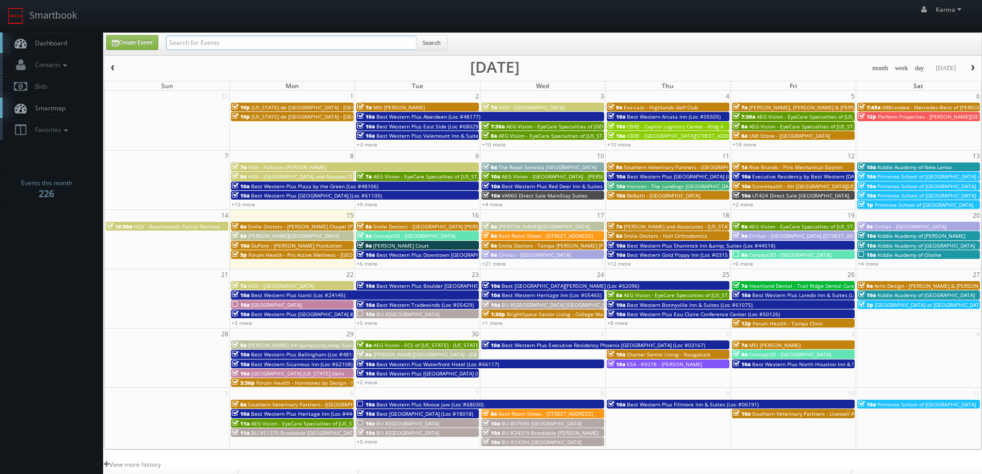
click at [189, 39] on input "text" at bounding box center [291, 43] width 251 height 14
type input "holiday inn"
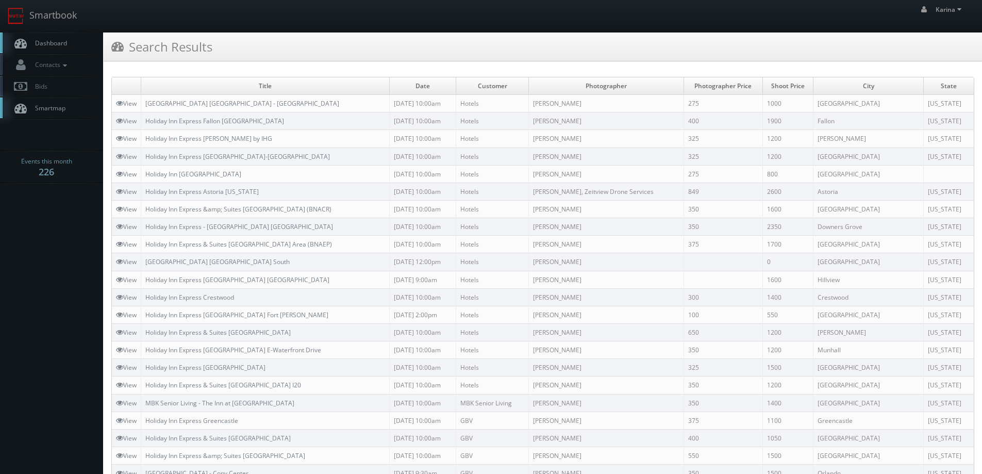
click at [54, 45] on span "Dashboard" at bounding box center [48, 43] width 37 height 9
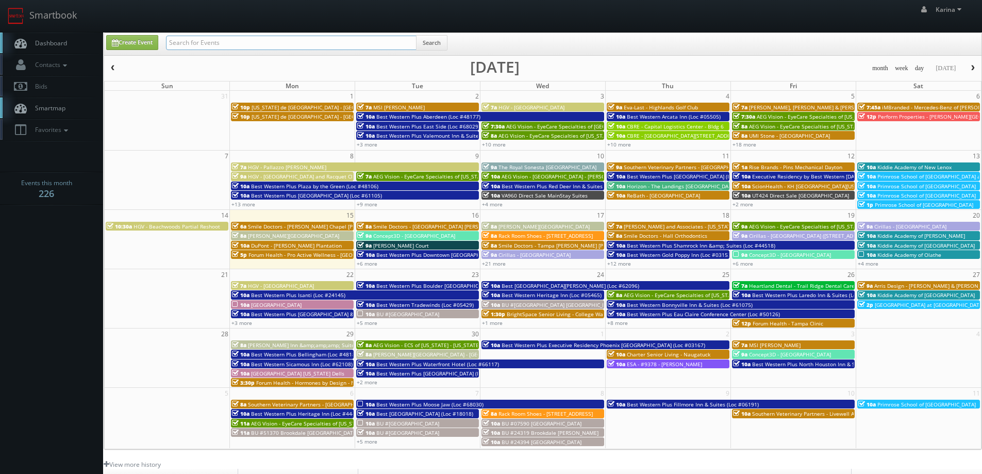
click at [209, 42] on input "text" at bounding box center [291, 43] width 251 height 14
type input "josh beller"
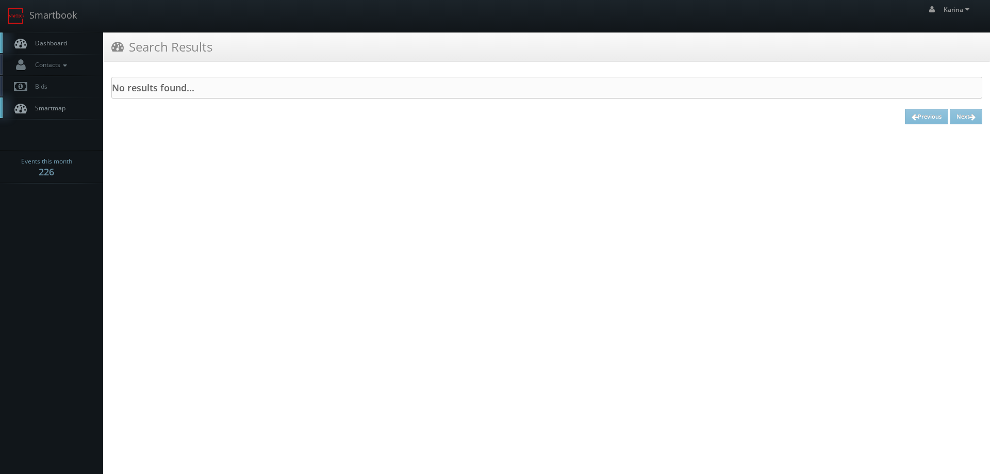
click at [67, 52] on link "Dashboard" at bounding box center [51, 42] width 103 height 21
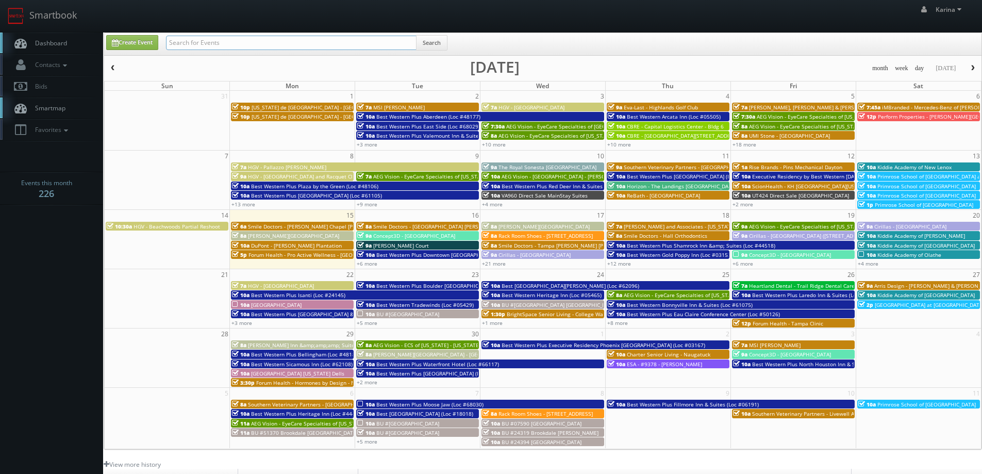
click at [186, 43] on input "text" at bounding box center [291, 43] width 251 height 14
type input "liz"
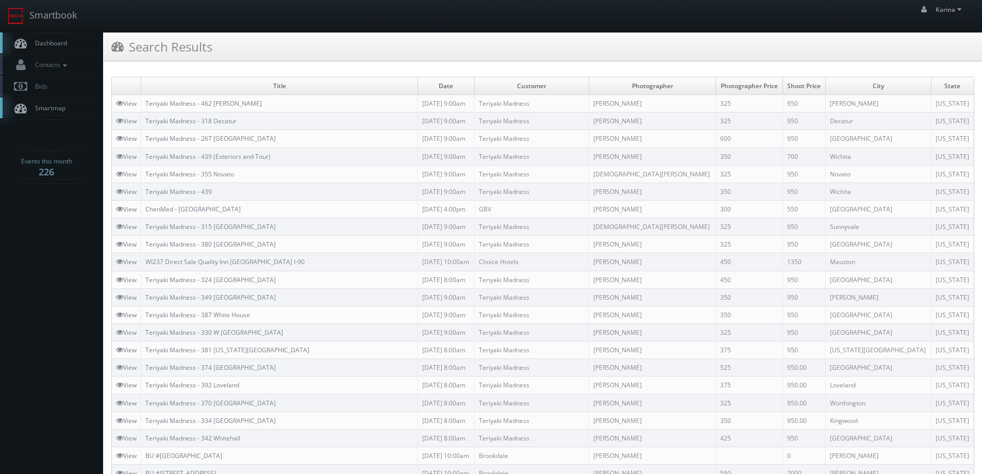
drag, startPoint x: 54, startPoint y: 45, endPoint x: 61, endPoint y: 43, distance: 7.9
click at [53, 45] on span "Dashboard" at bounding box center [48, 43] width 37 height 9
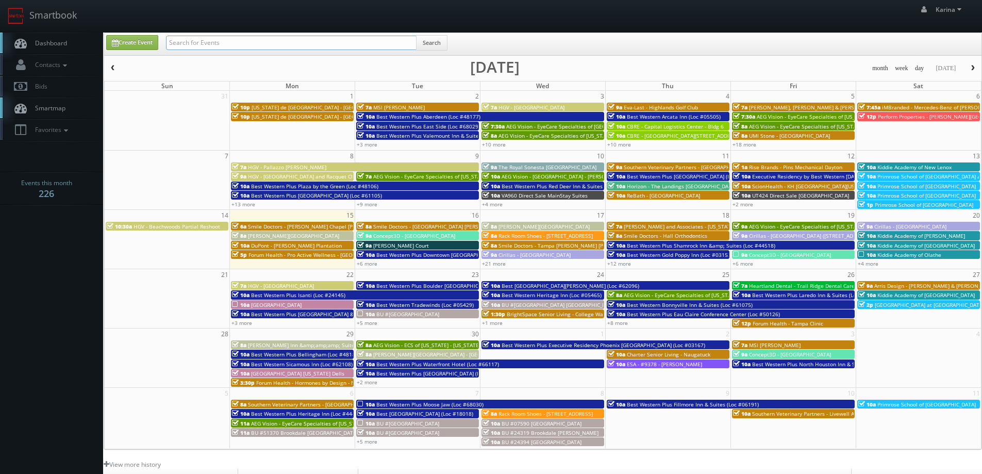
click at [180, 40] on input "text" at bounding box center [291, 43] width 251 height 14
paste input "Liz G McDermott"
type input "Liz G McDermott"
click at [437, 42] on button "Search" at bounding box center [431, 42] width 31 height 15
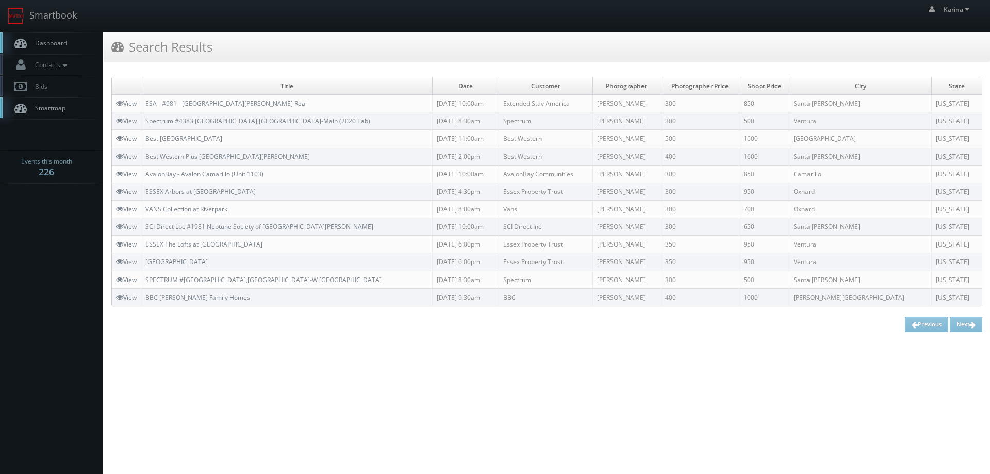
click at [53, 41] on span "Dashboard" at bounding box center [48, 43] width 37 height 9
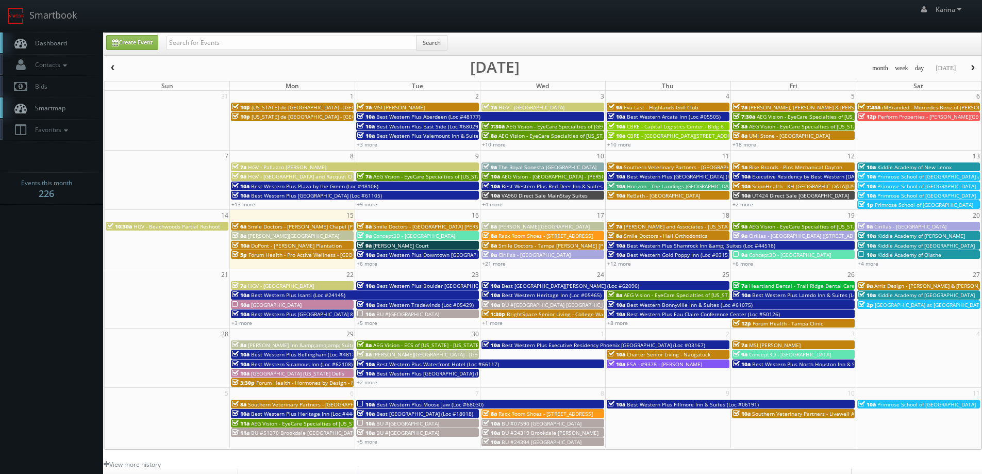
click at [32, 44] on span "Dashboard" at bounding box center [48, 43] width 37 height 9
click at [58, 278] on body "Smartbook Toggle Side Navigation Toggle Top Navigation Karina Karina Profile Lo…" at bounding box center [491, 331] width 982 height 662
click at [260, 45] on input "text" at bounding box center [291, 43] width 251 height 14
type input "e"
click at [35, 37] on link "Dashboard" at bounding box center [51, 42] width 103 height 21
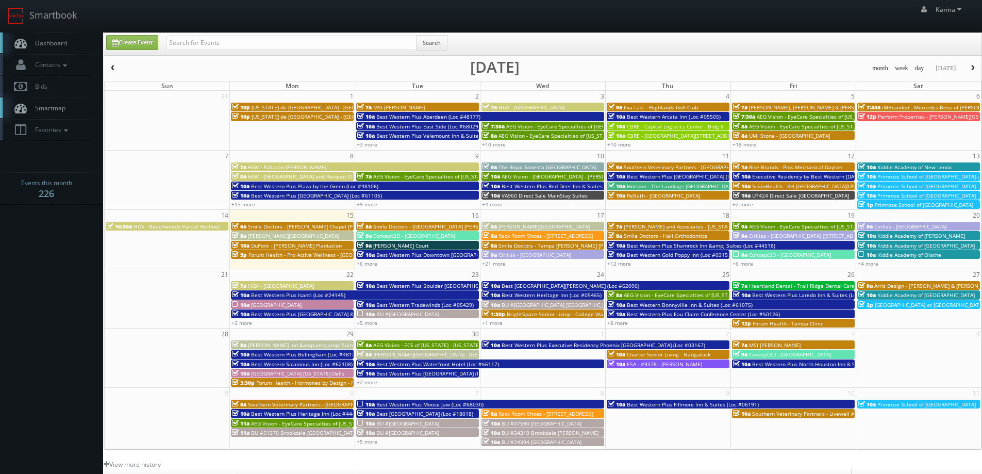
click at [56, 42] on span "Dashboard" at bounding box center [48, 43] width 37 height 9
click at [71, 371] on body "Smartbook Toggle Side Navigation Toggle Top Navigation [PERSON_NAME] [PERSON_NA…" at bounding box center [491, 331] width 982 height 662
click at [287, 236] on span "[PERSON_NAME][GEOGRAPHIC_DATA]" at bounding box center [293, 235] width 91 height 7
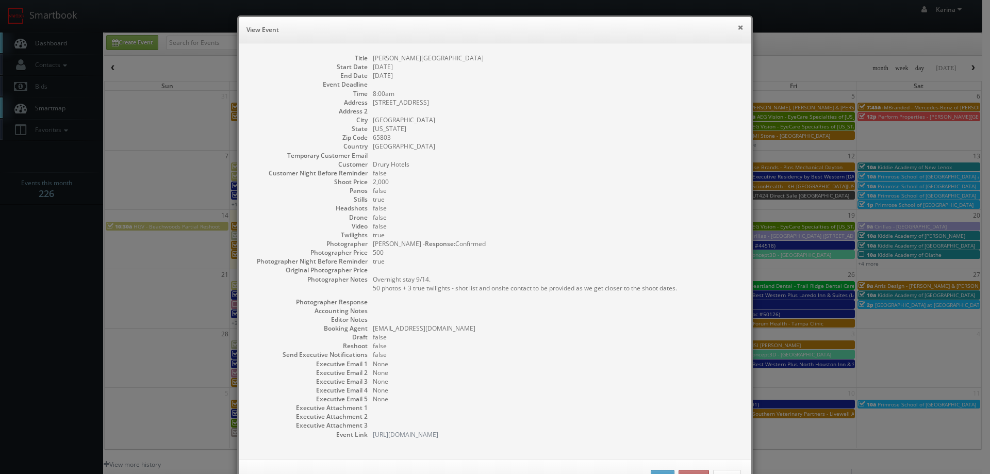
click at [739, 26] on button "×" at bounding box center [740, 27] width 6 height 7
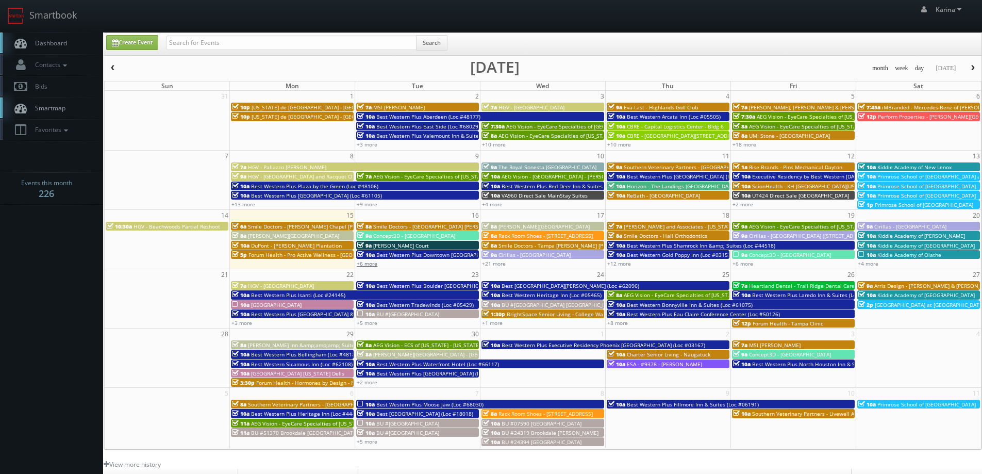
click at [372, 261] on link "+6 more" at bounding box center [367, 263] width 21 height 7
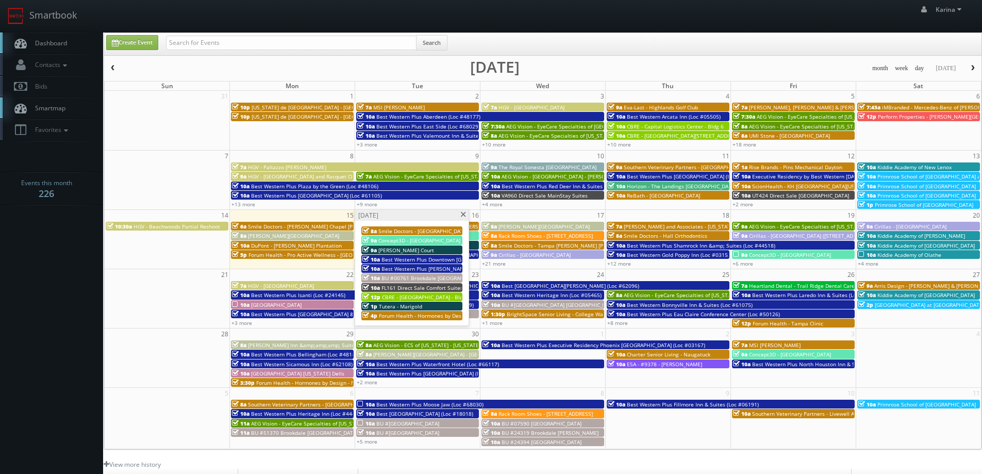
click at [463, 213] on span at bounding box center [463, 215] width 7 height 6
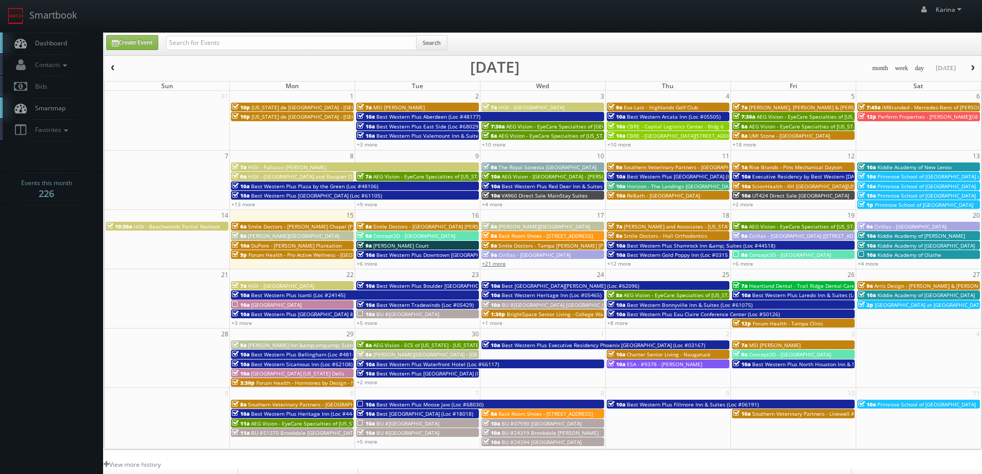
click at [493, 265] on link "+21 more" at bounding box center [494, 263] width 24 height 7
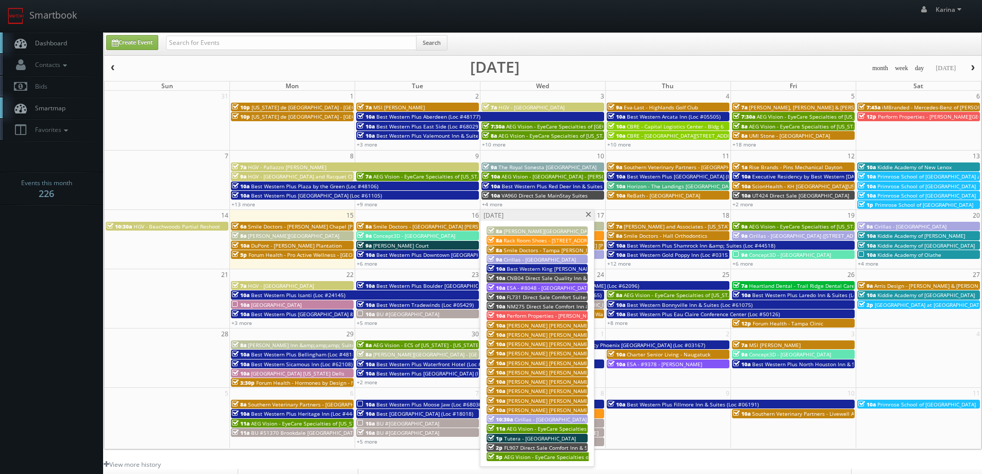
click at [586, 212] on span at bounding box center [588, 215] width 7 height 6
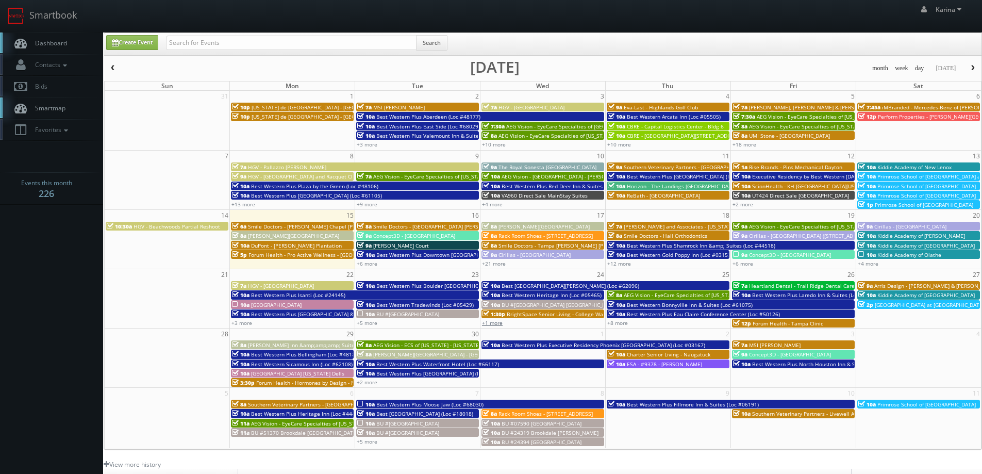
click at [496, 325] on link "+1 more" at bounding box center [492, 322] width 21 height 7
click at [372, 322] on link "+5 more" at bounding box center [367, 322] width 21 height 7
click at [250, 322] on link "+3 more" at bounding box center [242, 322] width 21 height 7
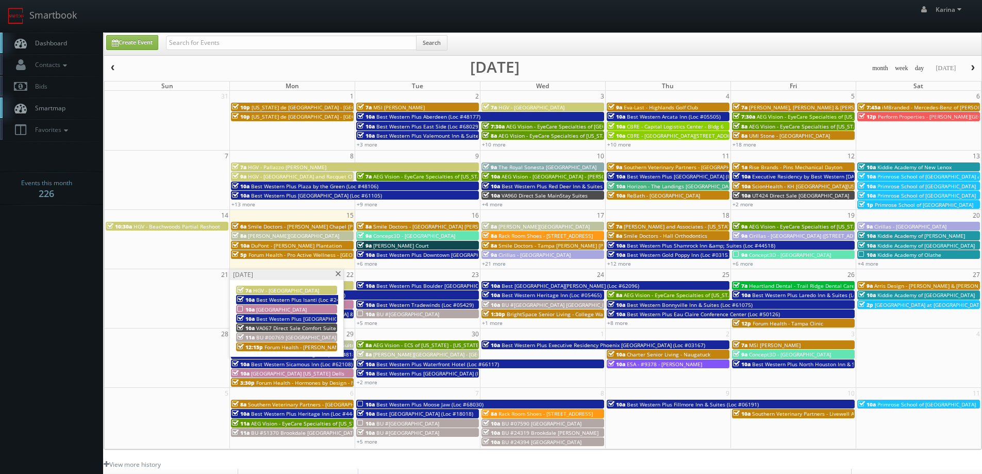
click at [279, 311] on span "[GEOGRAPHIC_DATA]" at bounding box center [281, 309] width 51 height 7
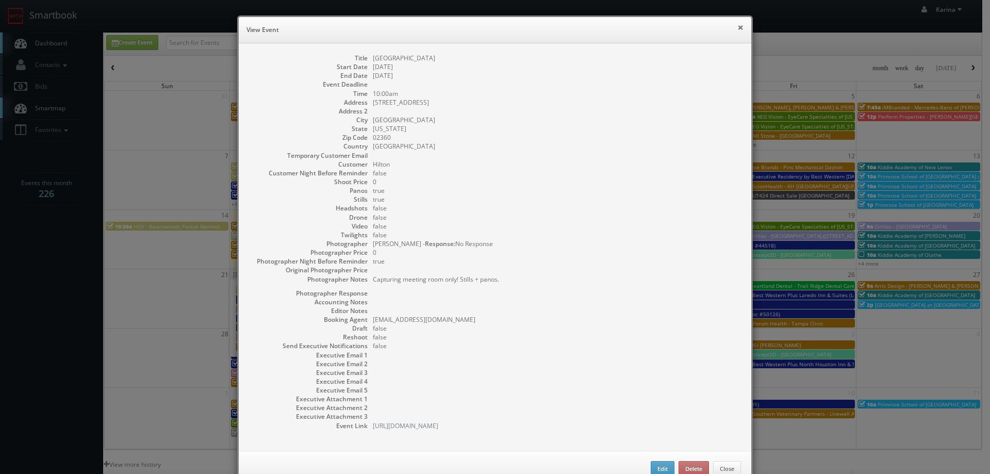
click at [738, 28] on button "×" at bounding box center [740, 27] width 6 height 7
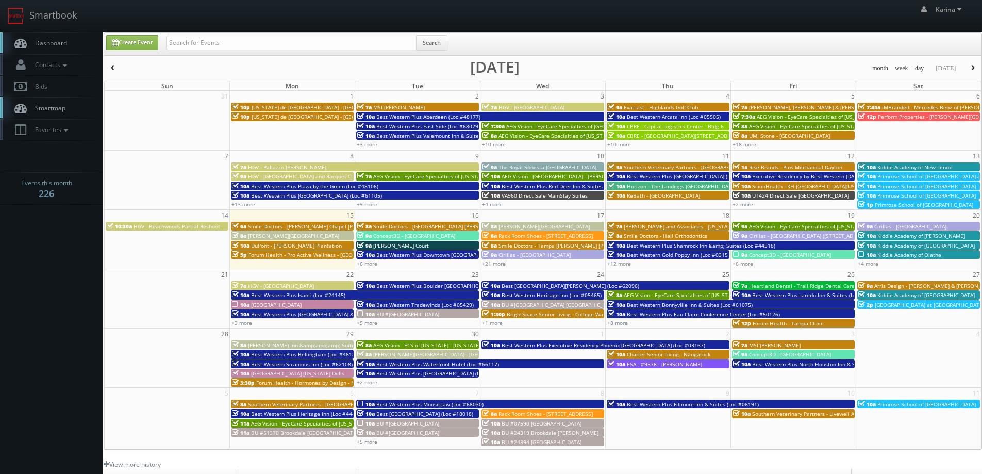
click at [44, 43] on span "Dashboard" at bounding box center [48, 43] width 37 height 9
click at [46, 41] on span "Dashboard" at bounding box center [48, 43] width 37 height 9
click at [55, 38] on link "Dashboard" at bounding box center [51, 42] width 103 height 21
click at [64, 43] on span "Dashboard" at bounding box center [48, 43] width 37 height 9
click at [51, 45] on span "Dashboard" at bounding box center [48, 43] width 37 height 9
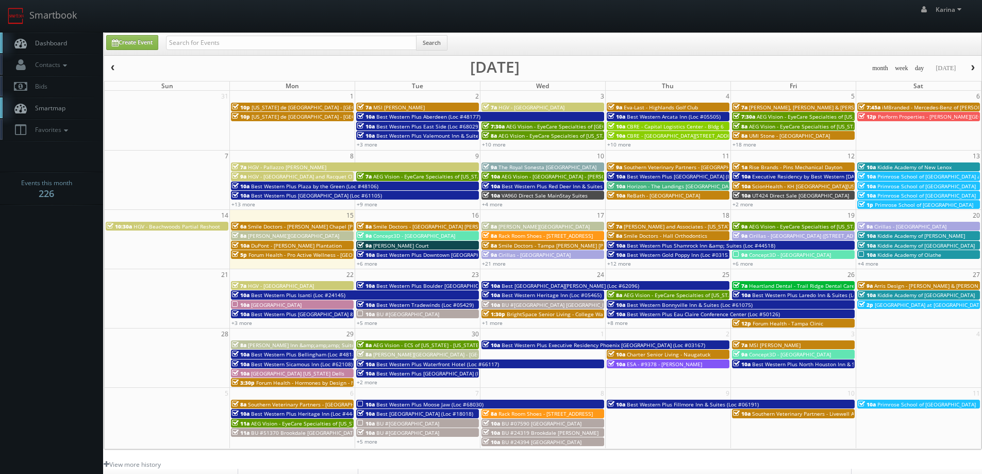
click at [58, 48] on link "Dashboard" at bounding box center [51, 42] width 103 height 21
click at [38, 46] on span "Dashboard" at bounding box center [48, 43] width 37 height 9
click at [56, 49] on link "Dashboard" at bounding box center [51, 42] width 103 height 21
